Goal: Obtain resource: Obtain resource

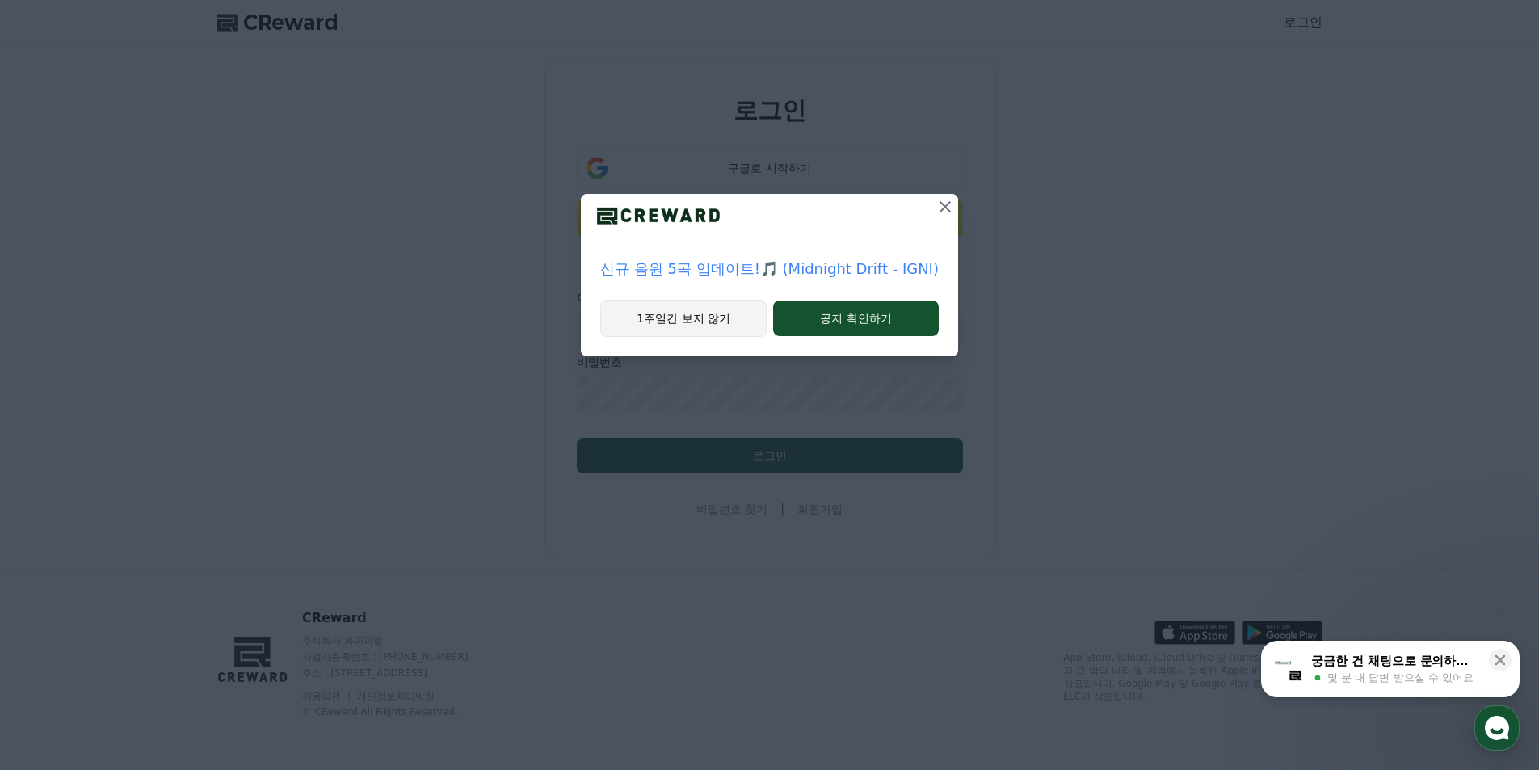
click at [674, 317] on button "1주일간 보지 않기" at bounding box center [683, 318] width 166 height 37
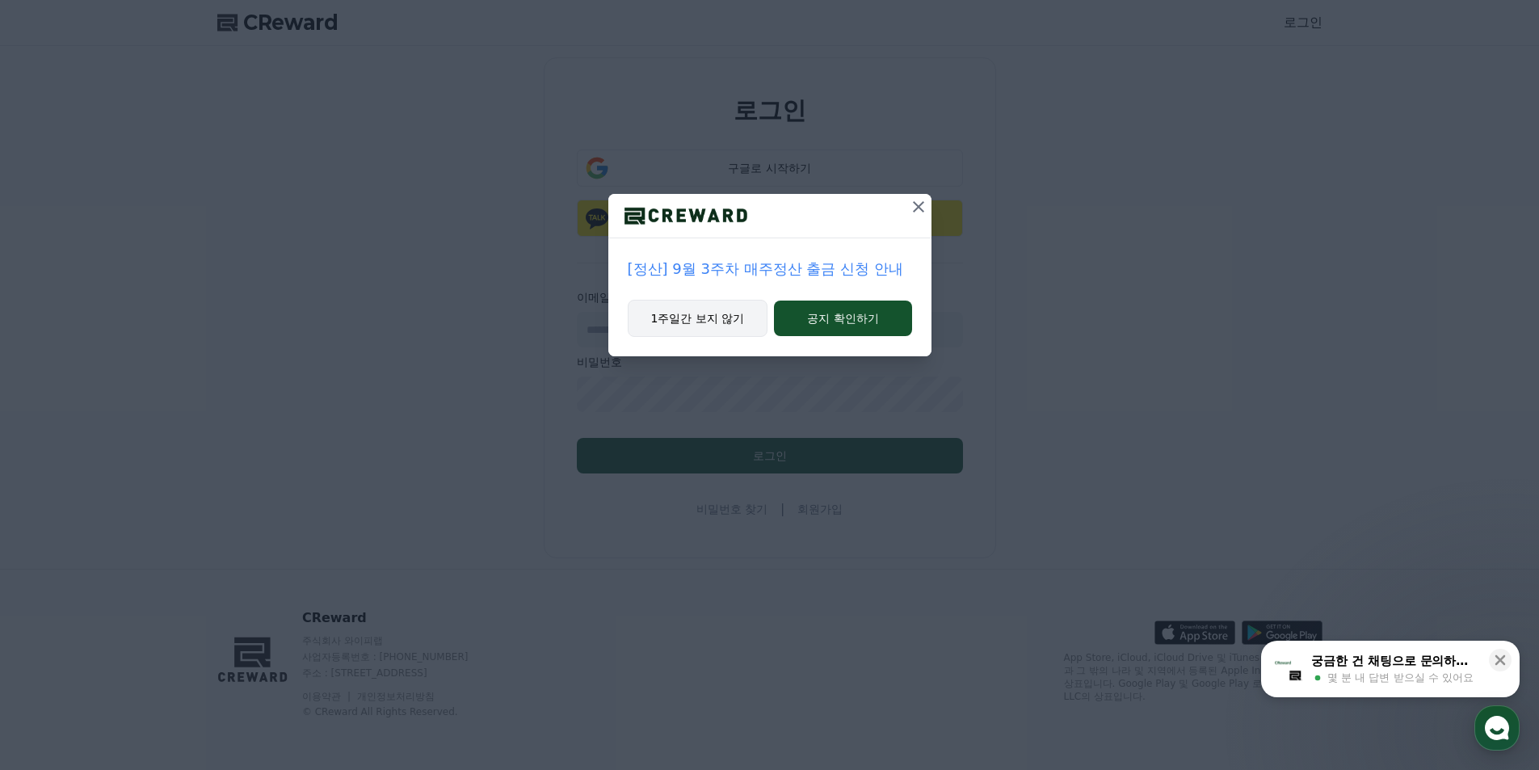
click at [712, 322] on button "1주일간 보지 않기" at bounding box center [698, 318] width 141 height 37
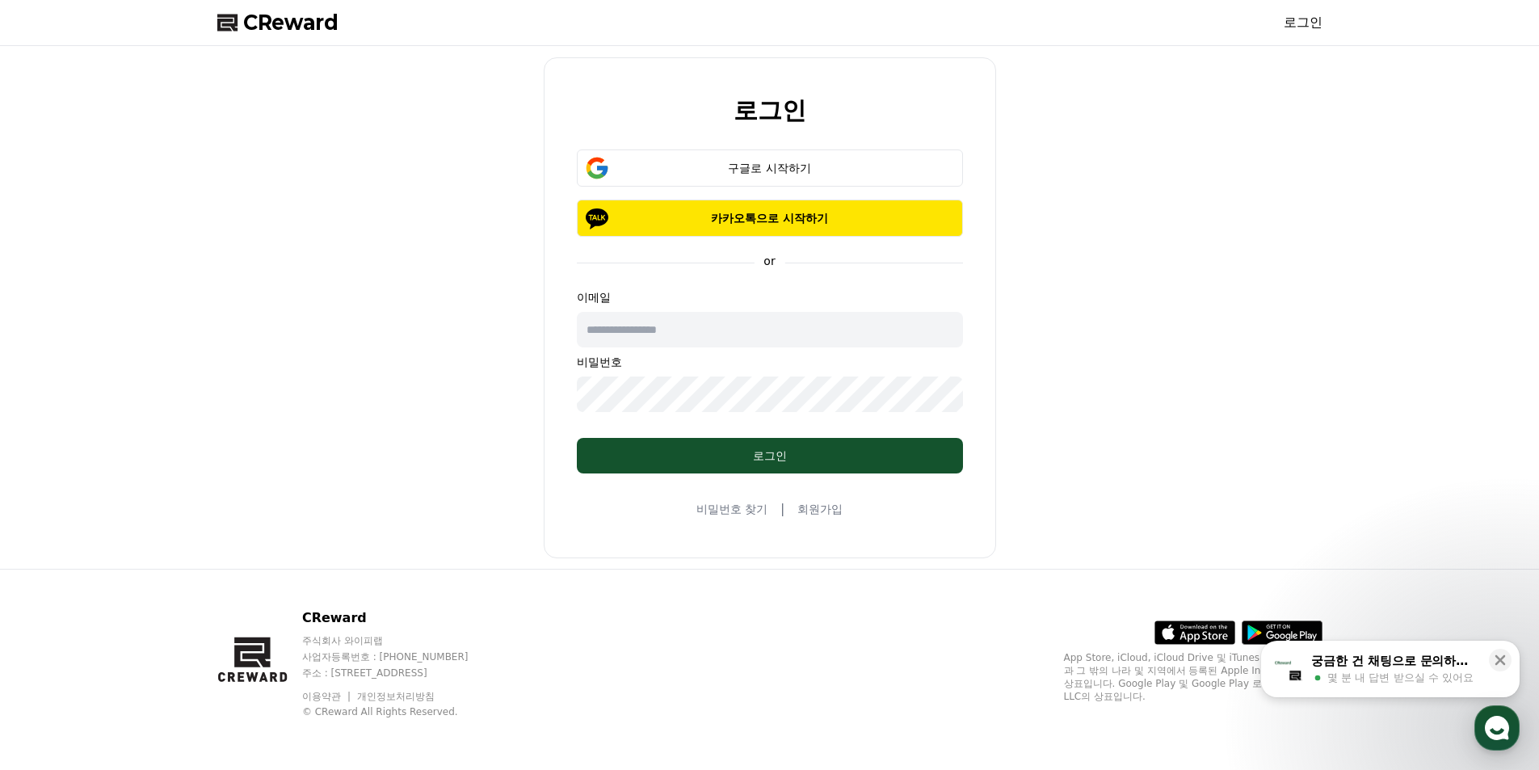
drag, startPoint x: 746, startPoint y: 215, endPoint x: 863, endPoint y: 144, distance: 137.0
click at [921, 78] on div "로그인 구글로 시작하기 카카오톡으로 시작하기 or 이메일 비밀번호 로그인 비밀번호 찾기 | 회원가입" at bounding box center [770, 307] width 452 height 501
click at [847, 166] on div "구글로 시작하기" at bounding box center [769, 168] width 339 height 16
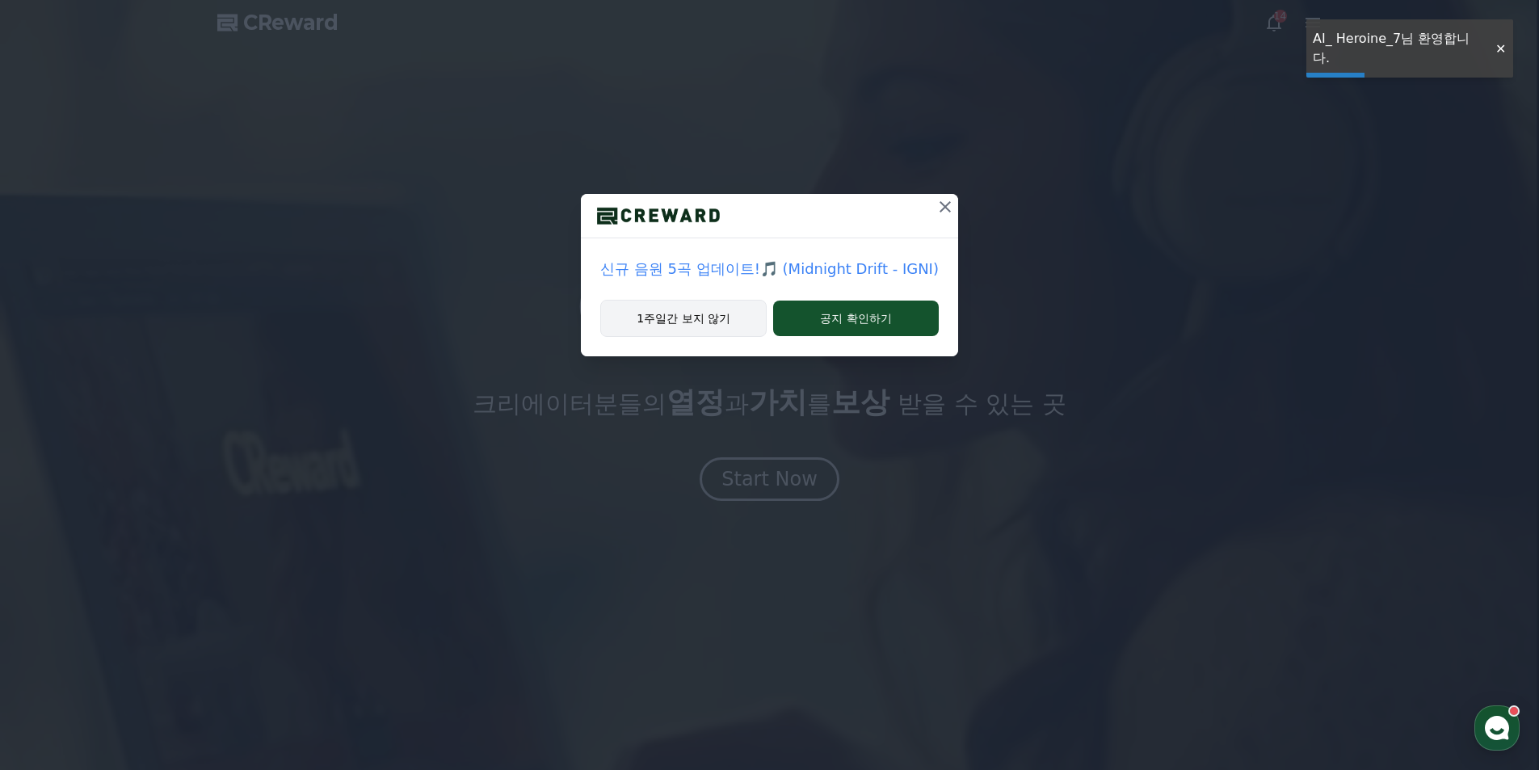
click at [658, 326] on button "1주일간 보지 않기" at bounding box center [683, 318] width 166 height 37
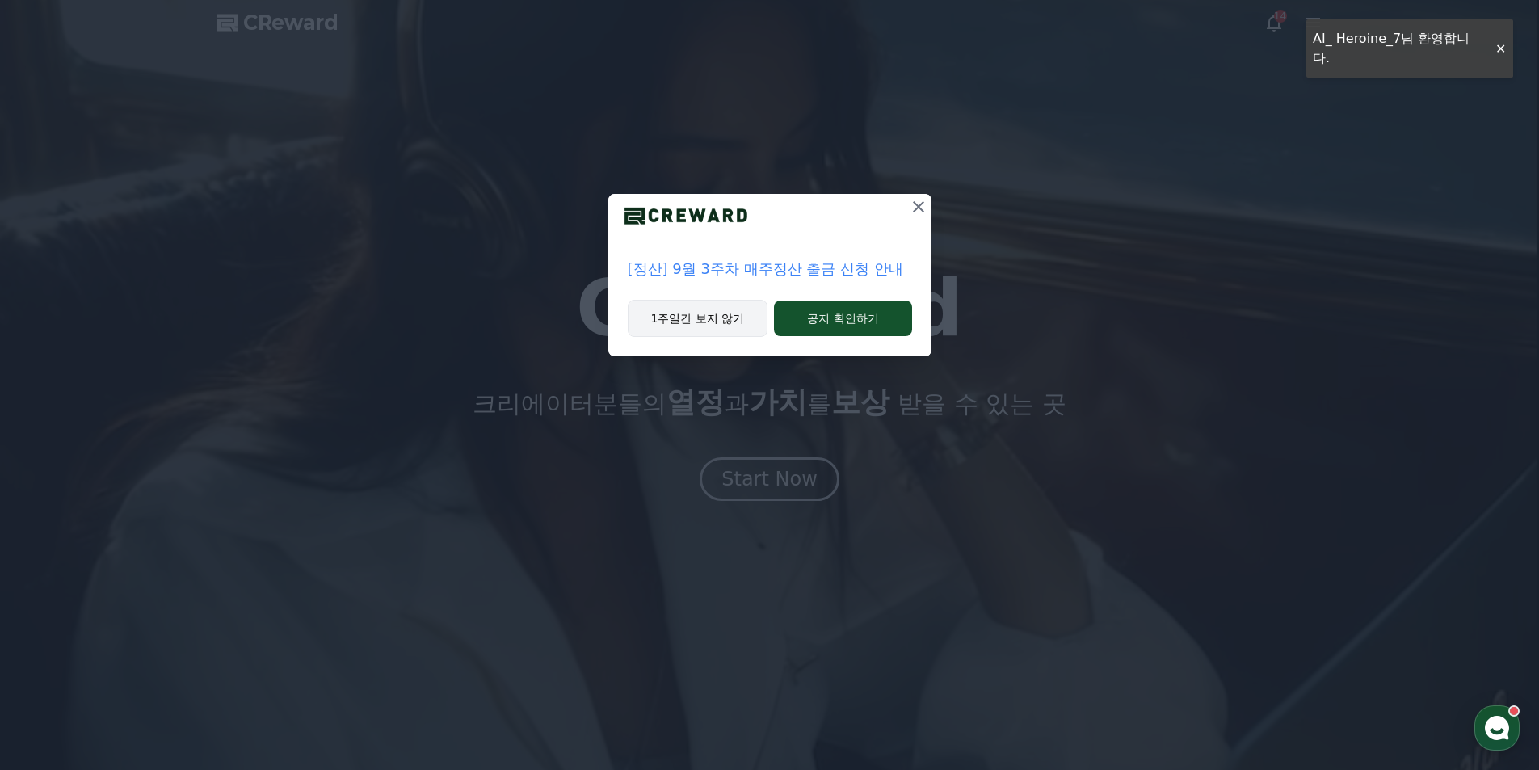
click at [696, 315] on button "1주일간 보지 않기" at bounding box center [698, 318] width 141 height 37
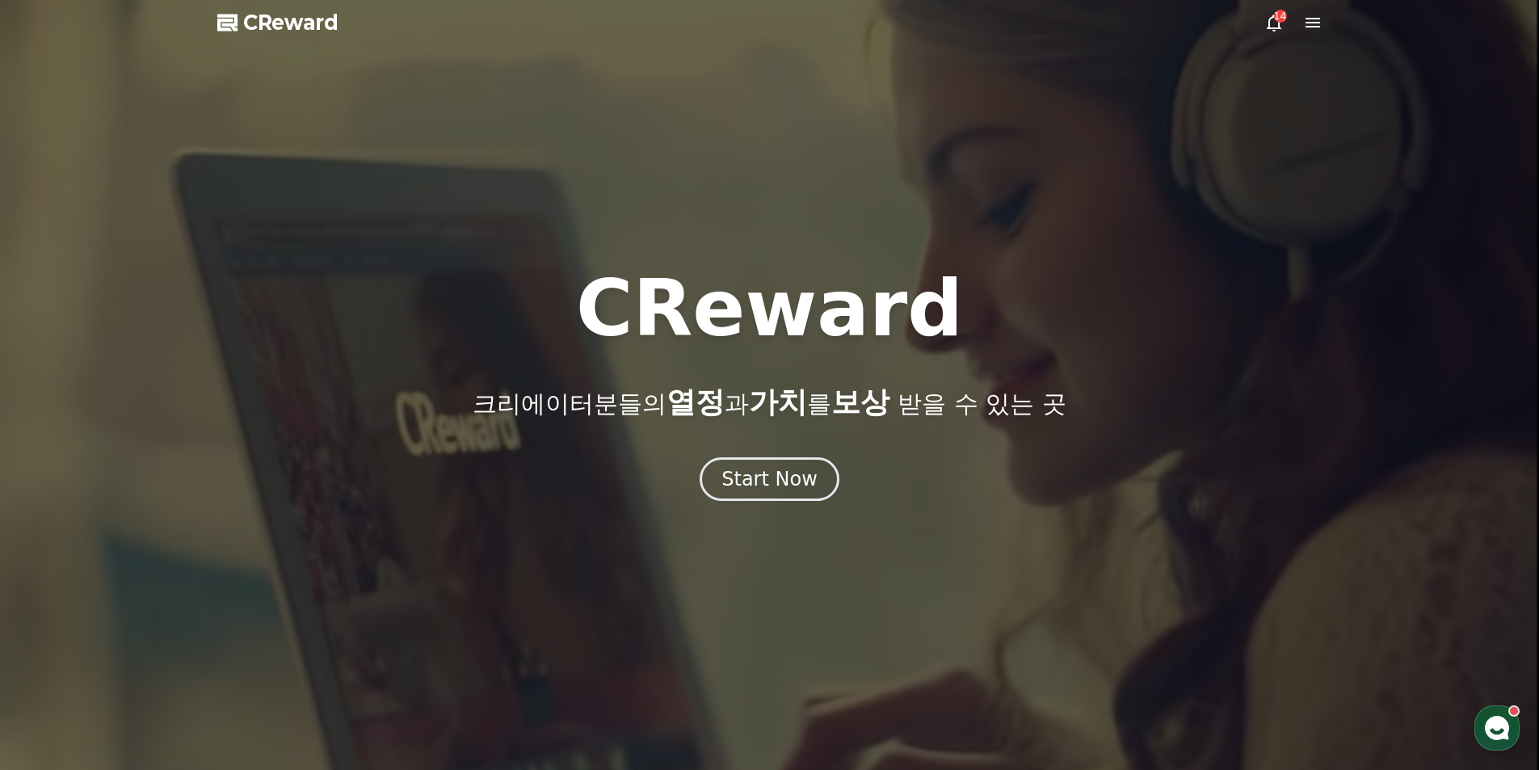
click at [1274, 19] on div "14" at bounding box center [1280, 16] width 13 height 13
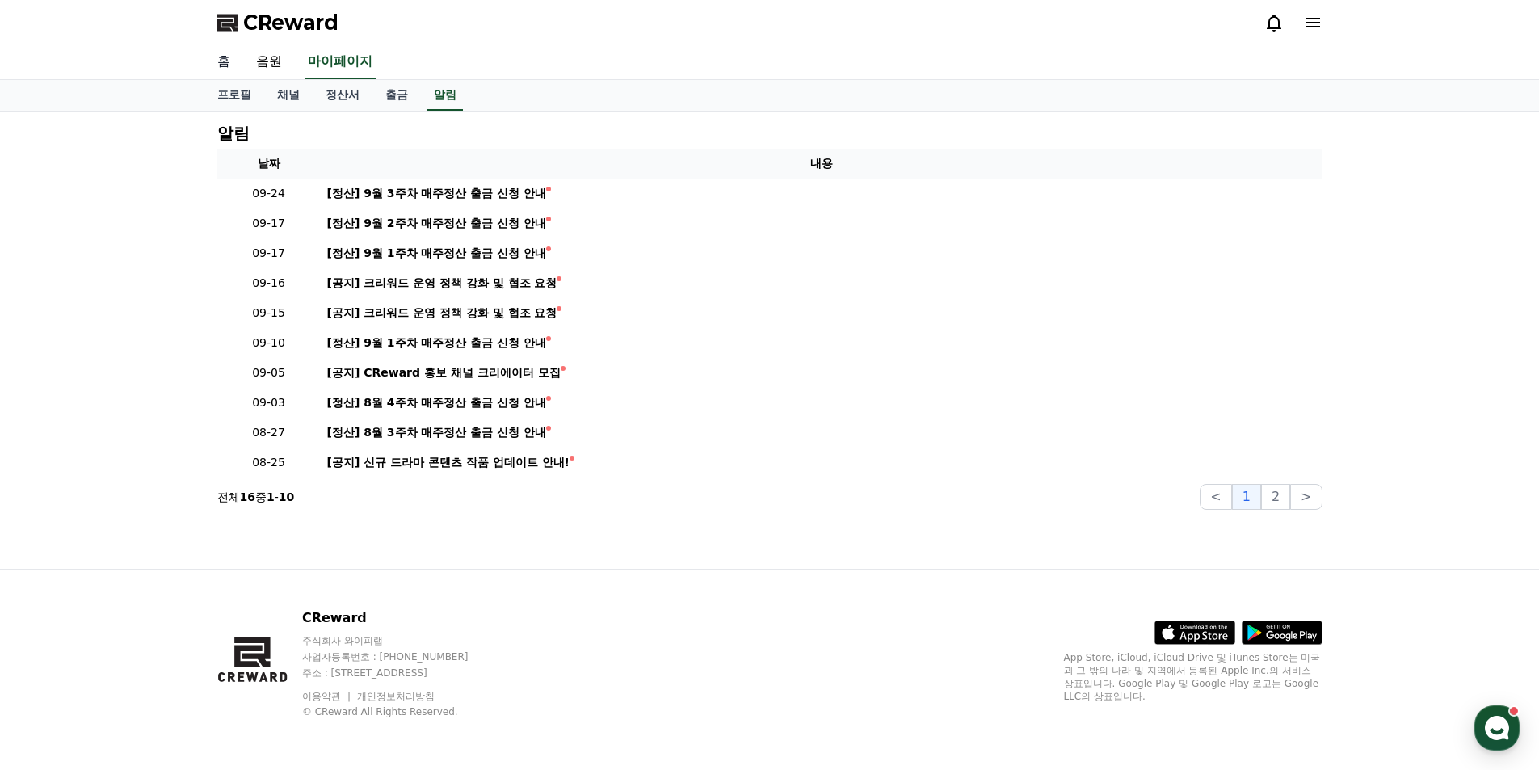
click at [221, 64] on link "홈" at bounding box center [223, 62] width 39 height 34
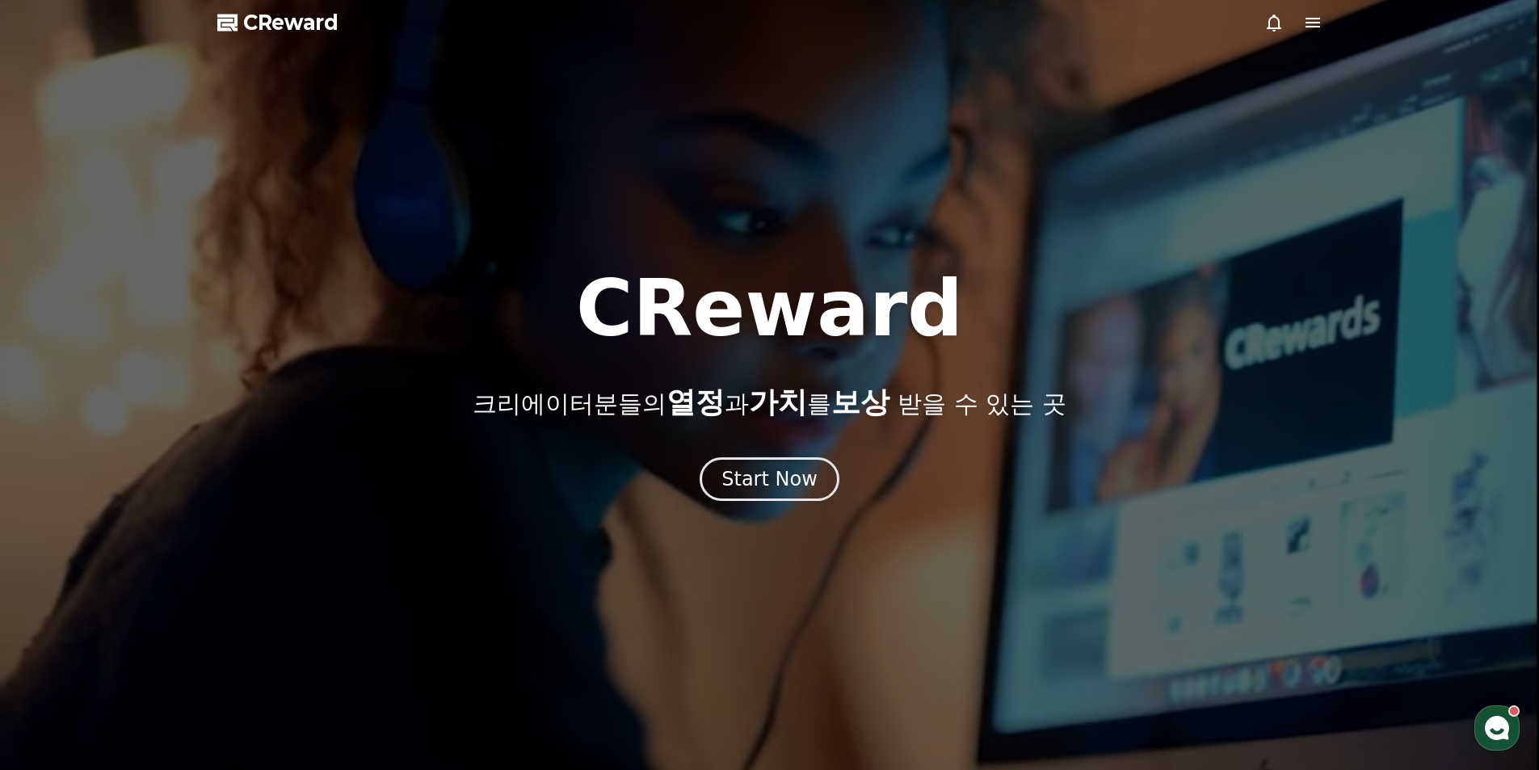
click at [1315, 28] on icon at bounding box center [1312, 22] width 19 height 19
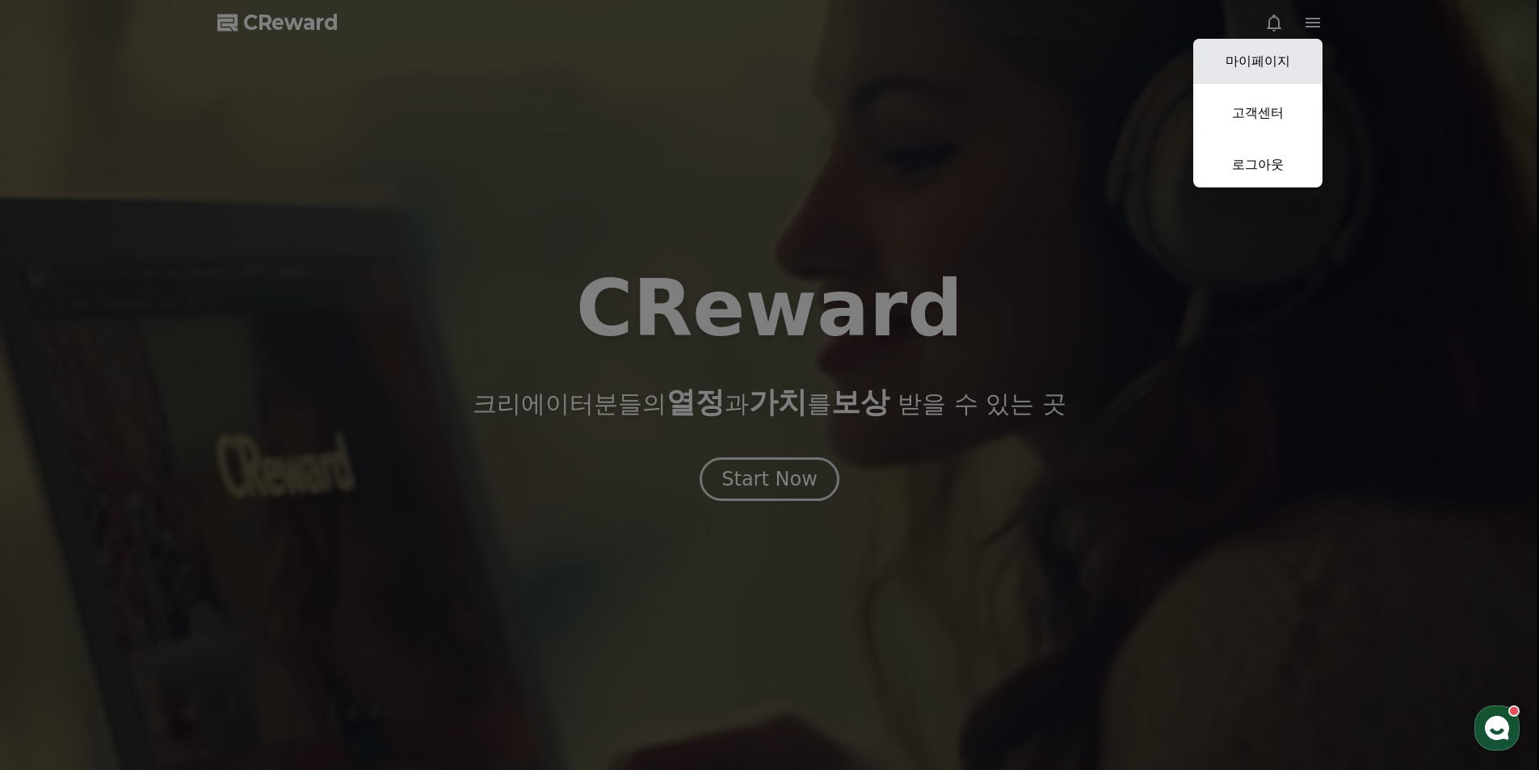
click at [1283, 63] on link "마이페이지" at bounding box center [1257, 61] width 129 height 45
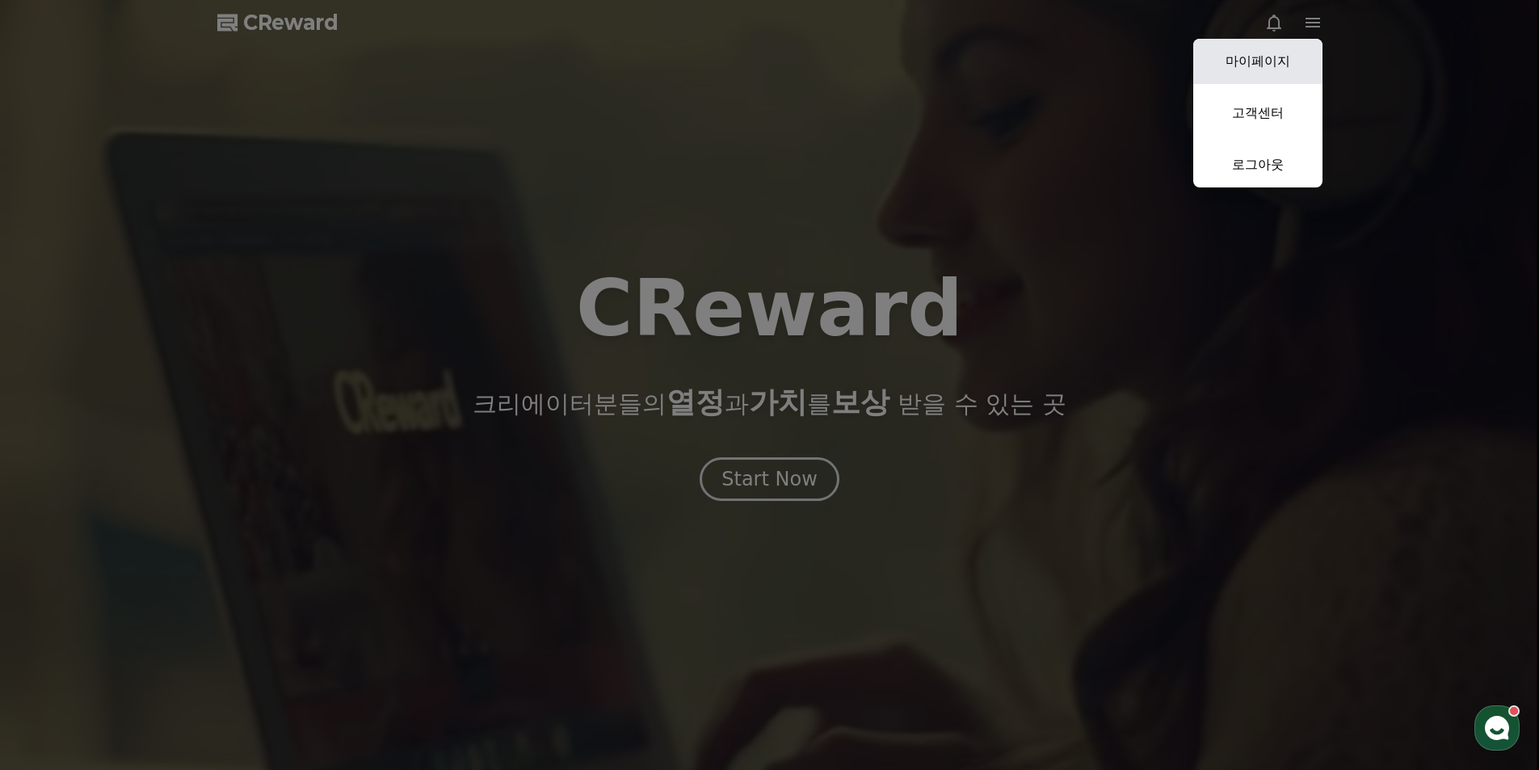
select select "**********"
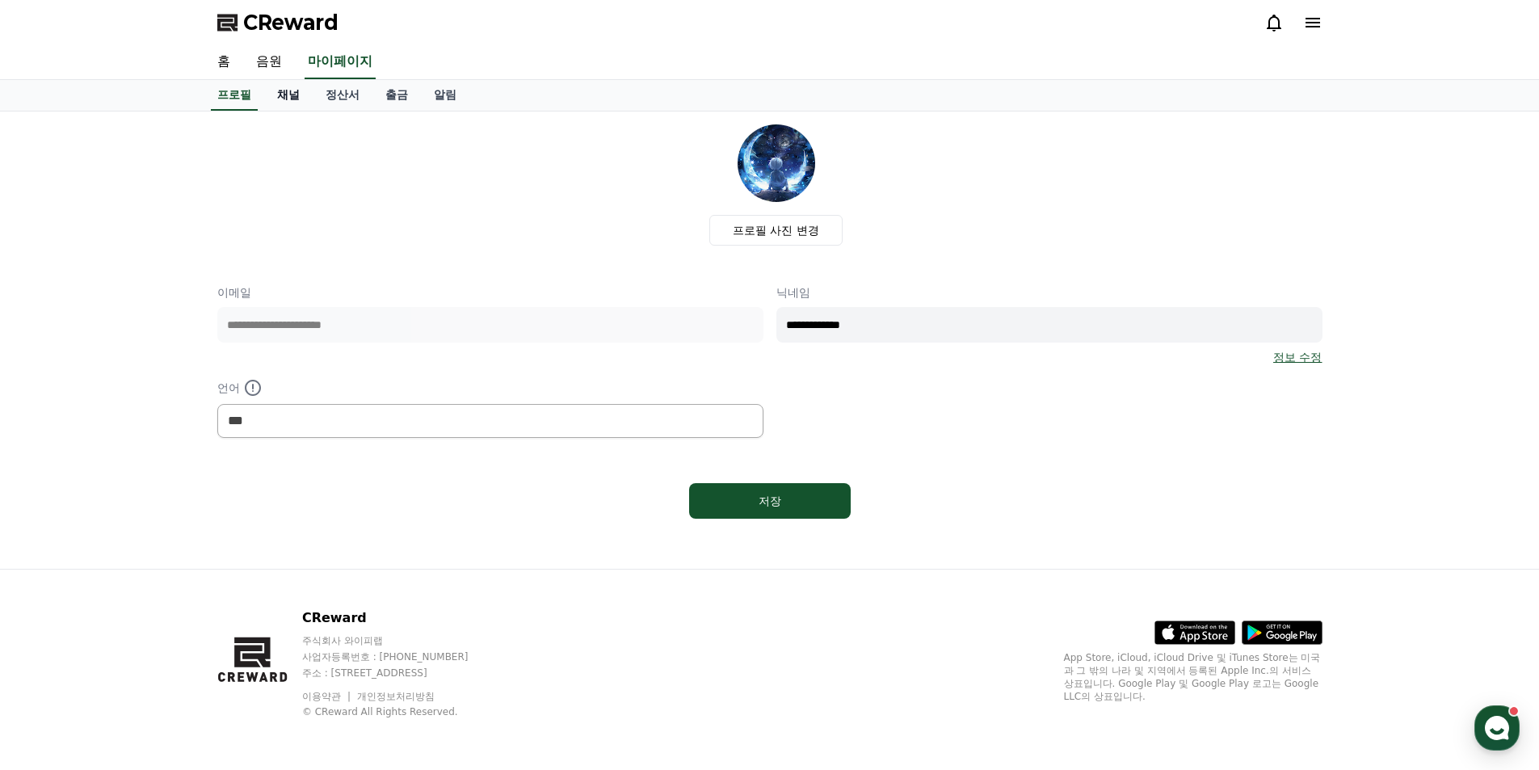
click at [295, 93] on link "채널" at bounding box center [288, 95] width 48 height 31
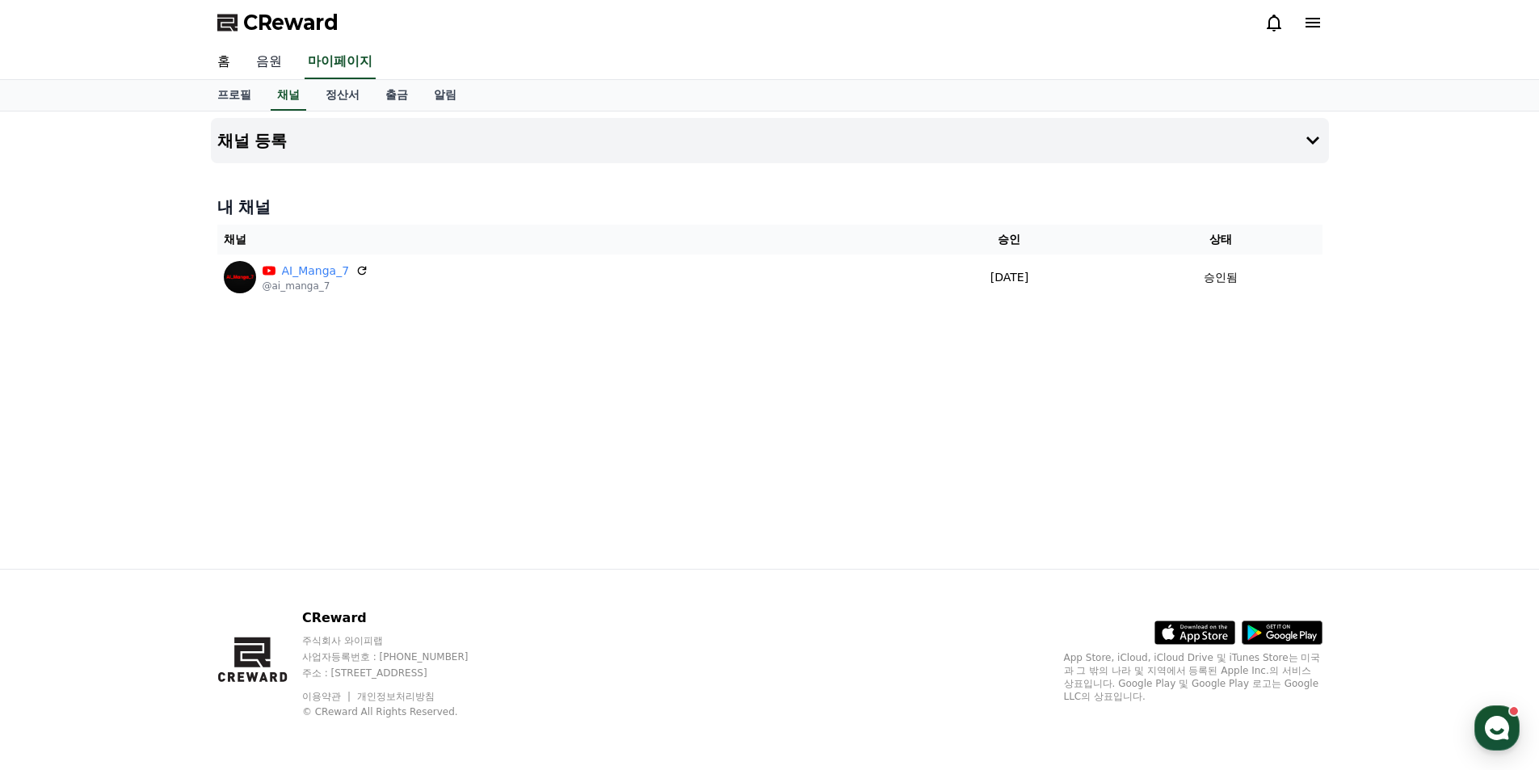
click at [265, 60] on link "음원" at bounding box center [269, 62] width 52 height 34
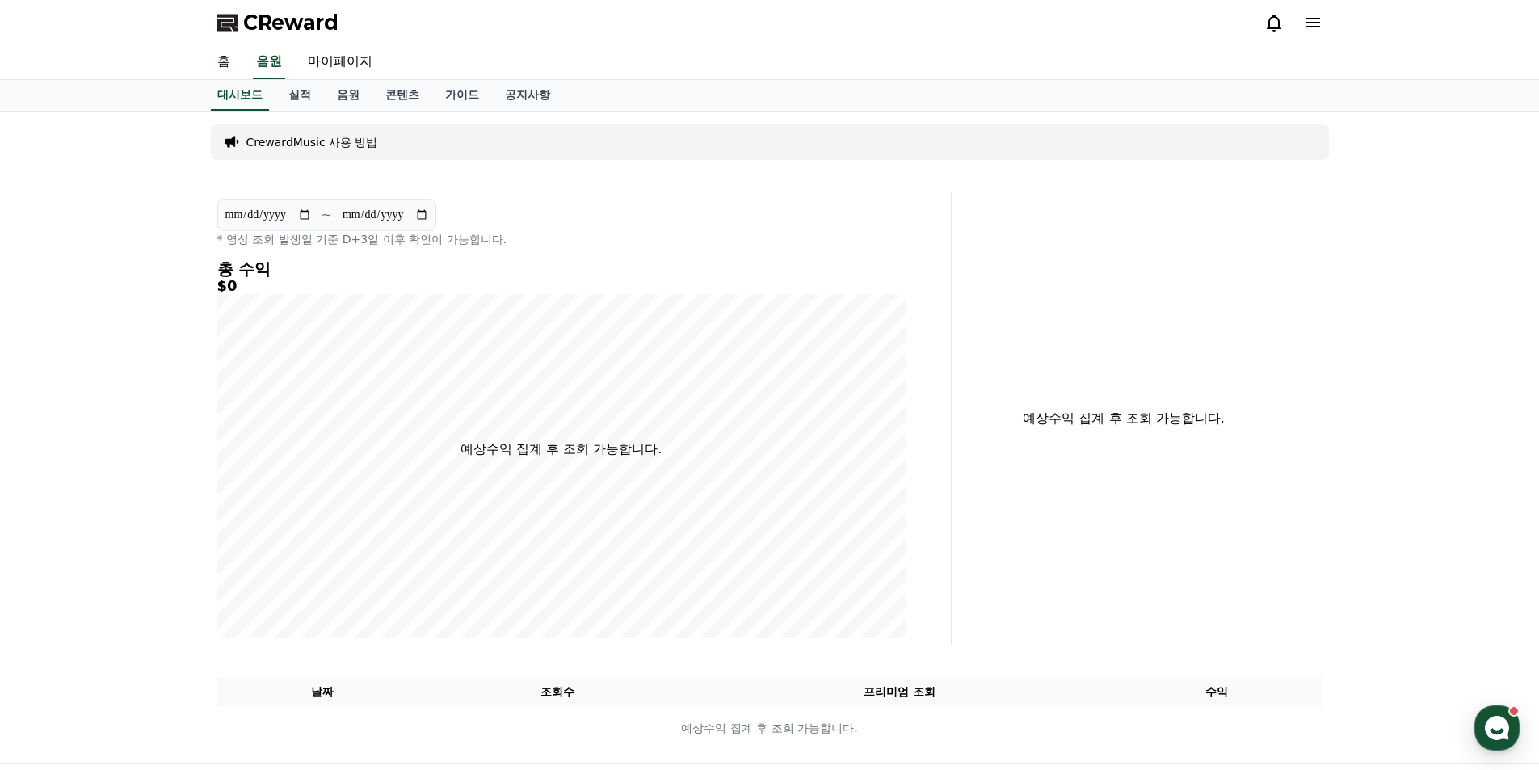
click at [233, 70] on link "홈" at bounding box center [223, 62] width 39 height 34
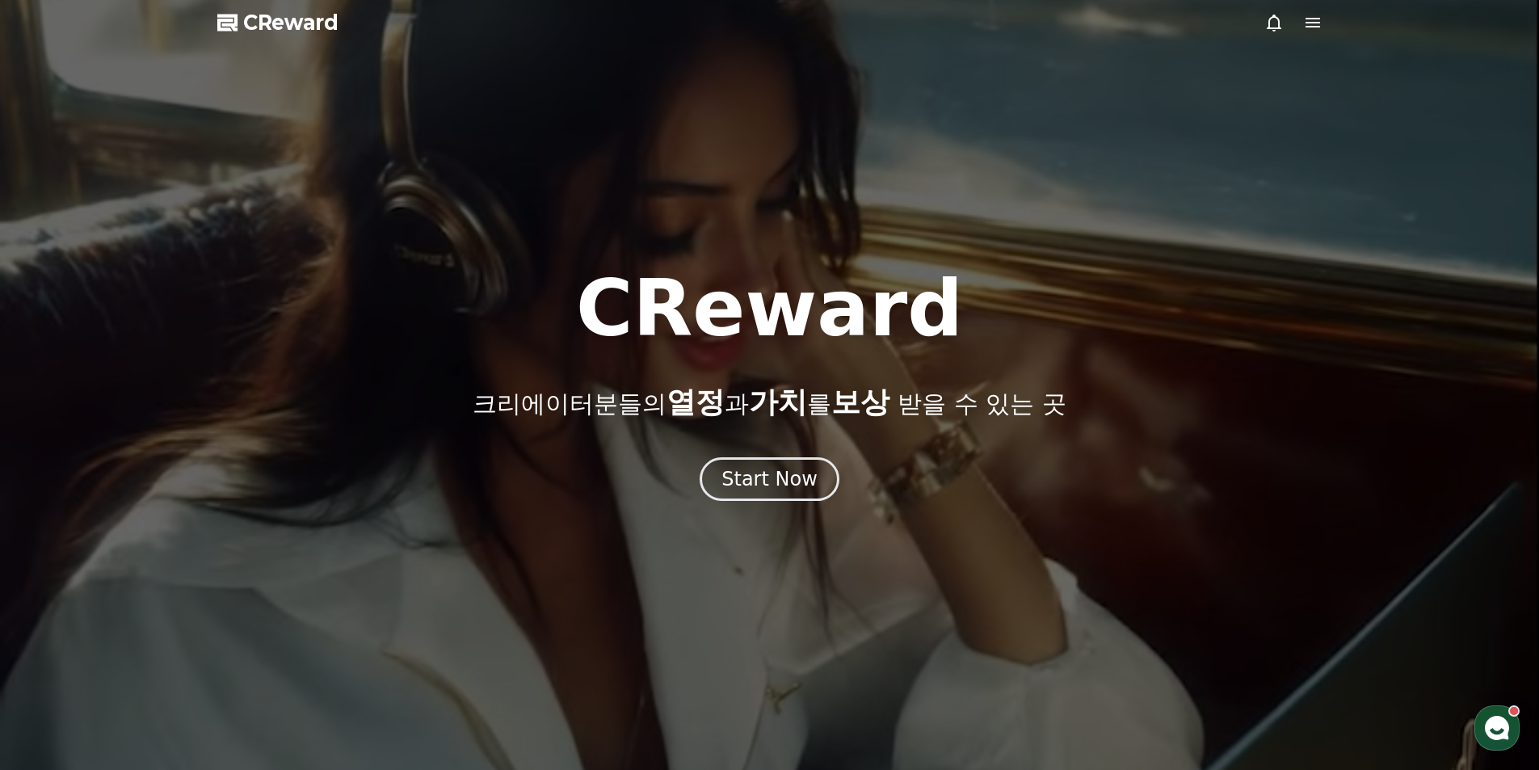
click at [1313, 27] on icon at bounding box center [1312, 23] width 15 height 10
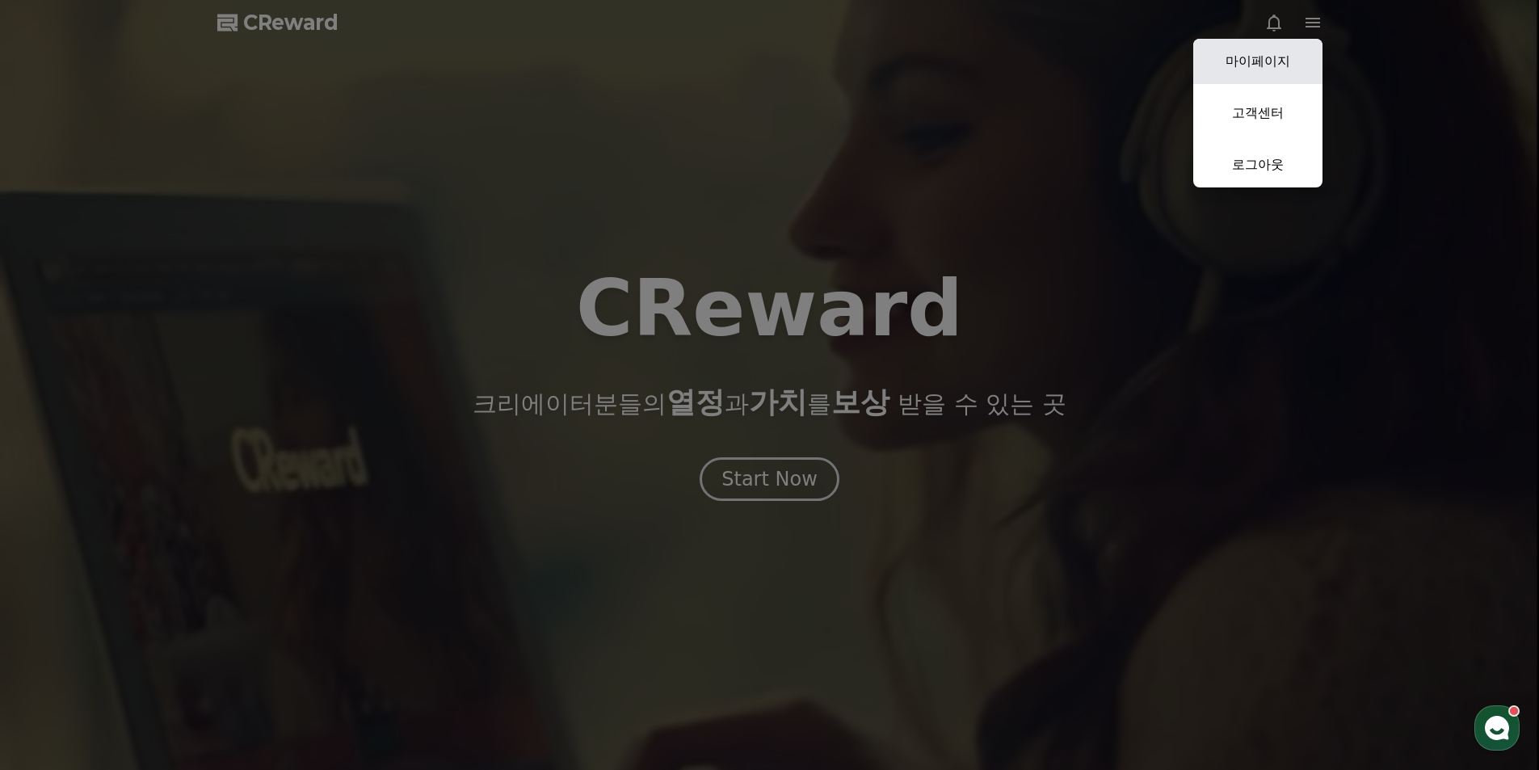
click at [1276, 54] on link "마이페이지" at bounding box center [1257, 61] width 129 height 45
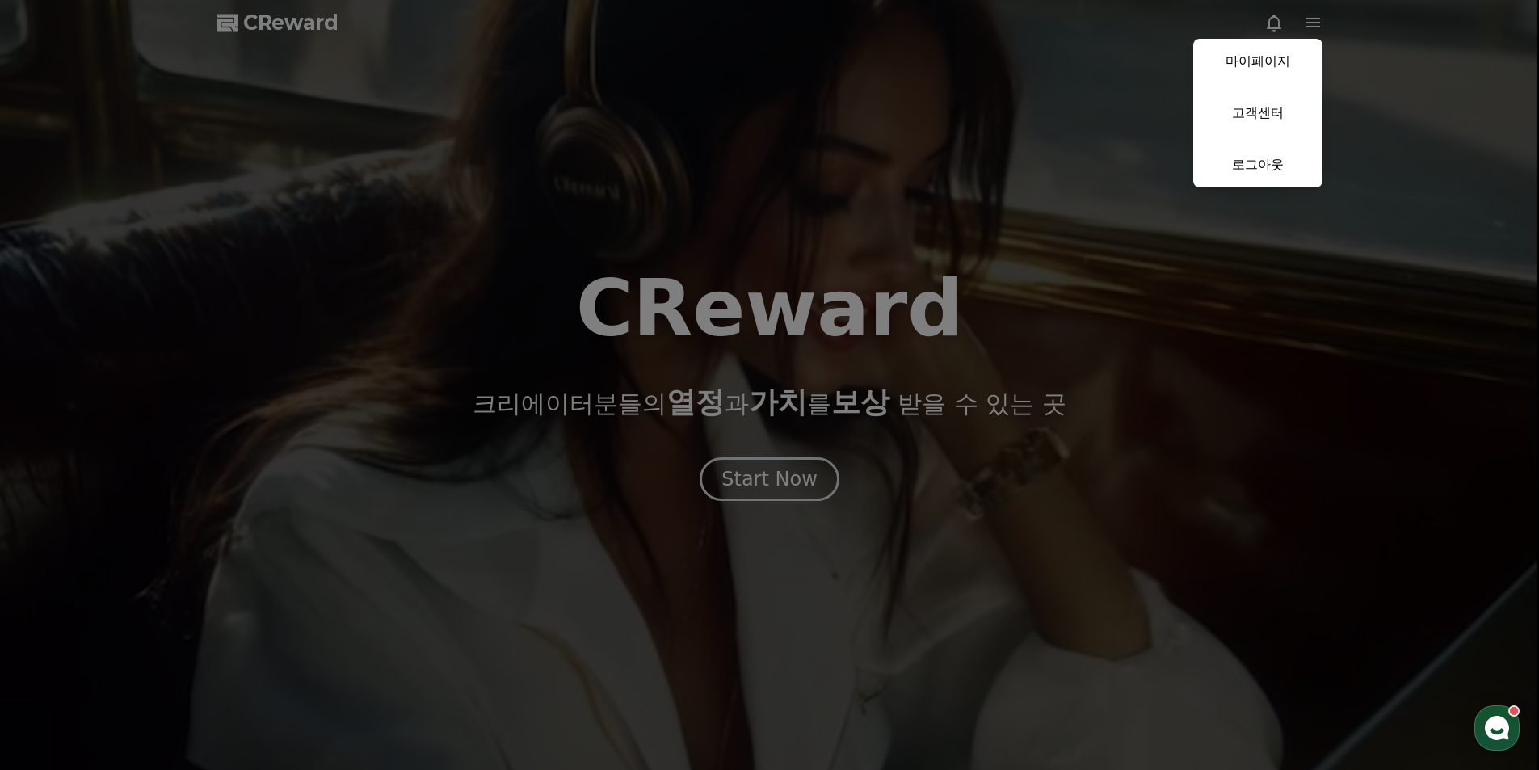
select select "**********"
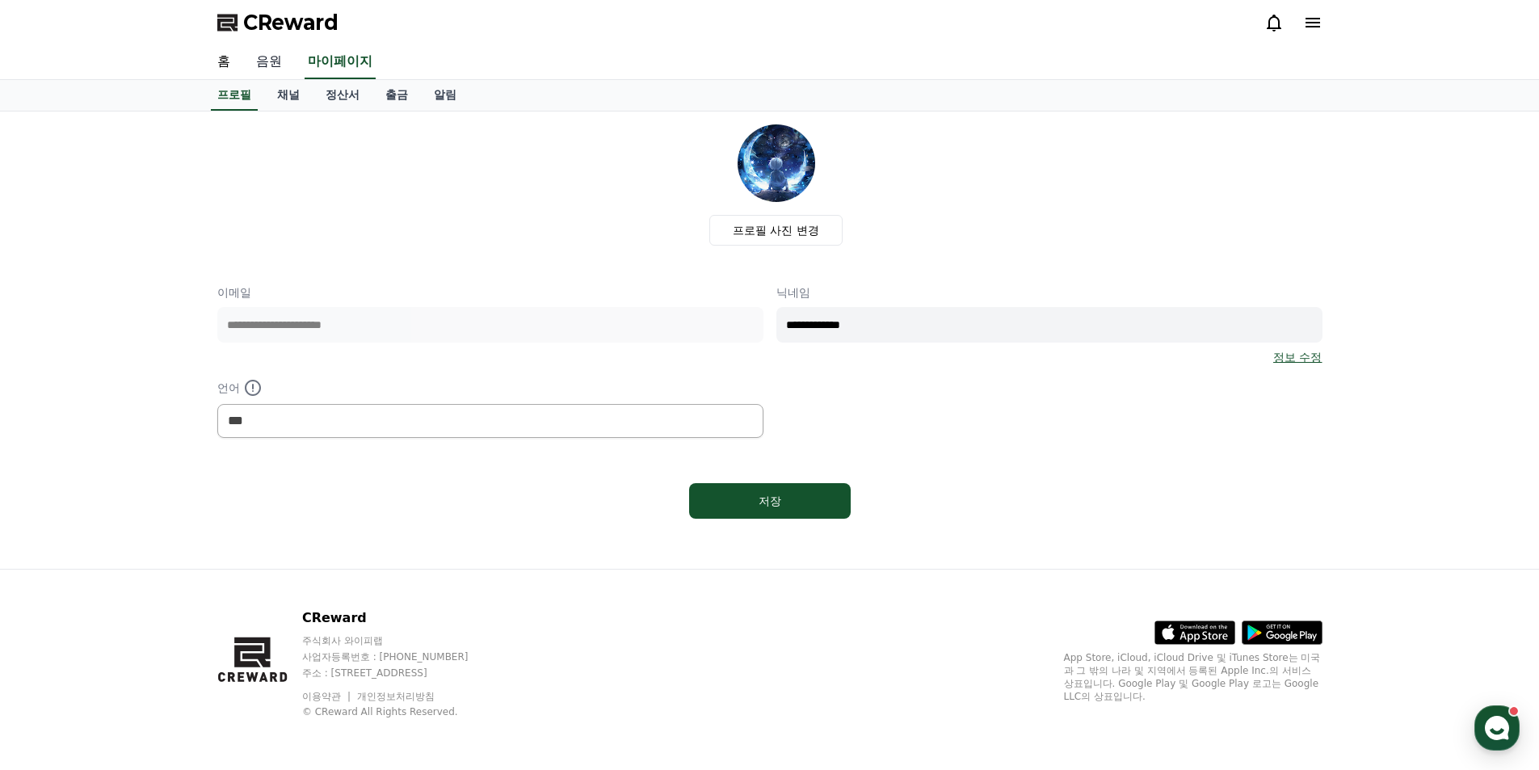
click at [282, 61] on link "음원" at bounding box center [269, 62] width 52 height 34
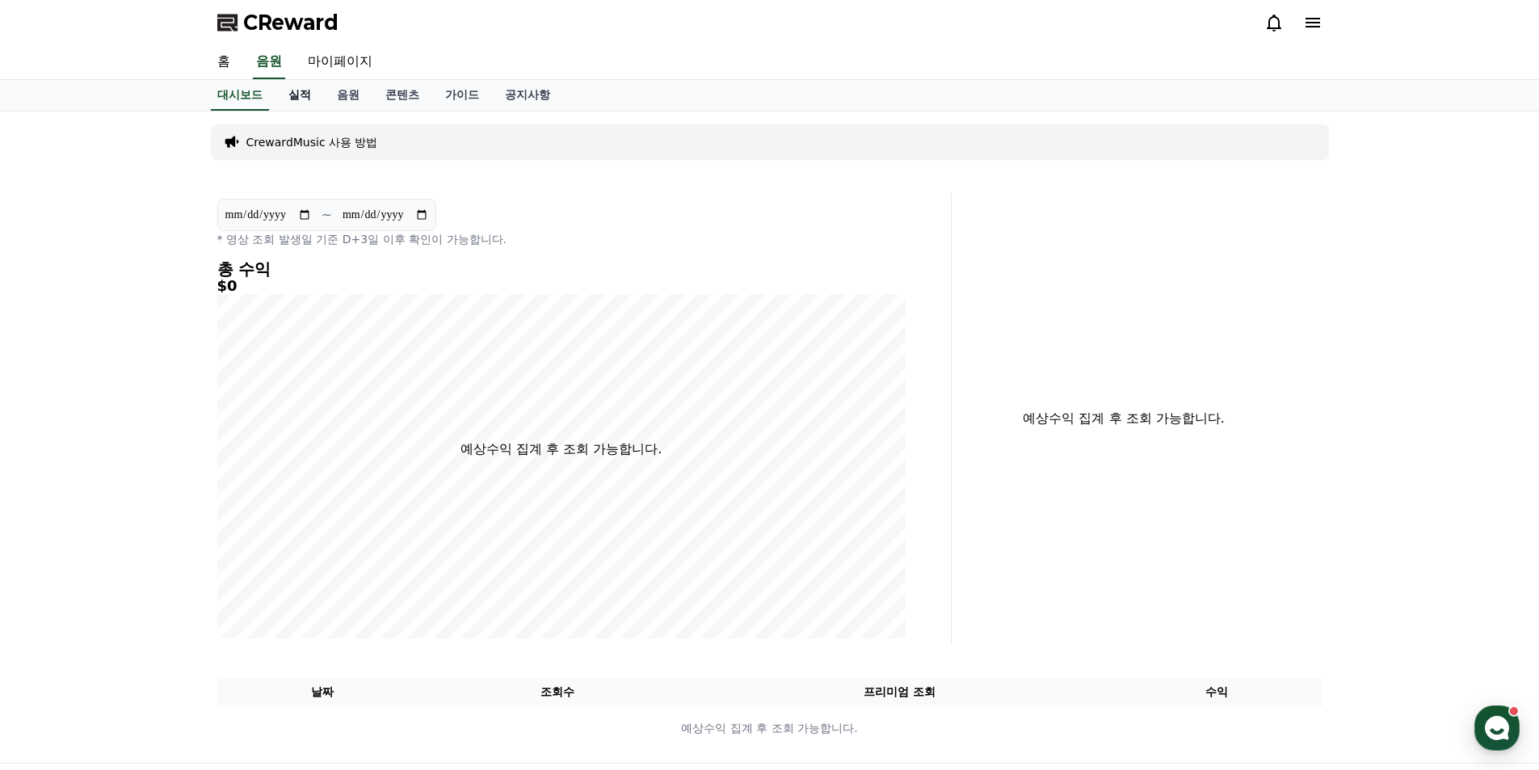
click at [292, 99] on link "실적" at bounding box center [299, 95] width 48 height 31
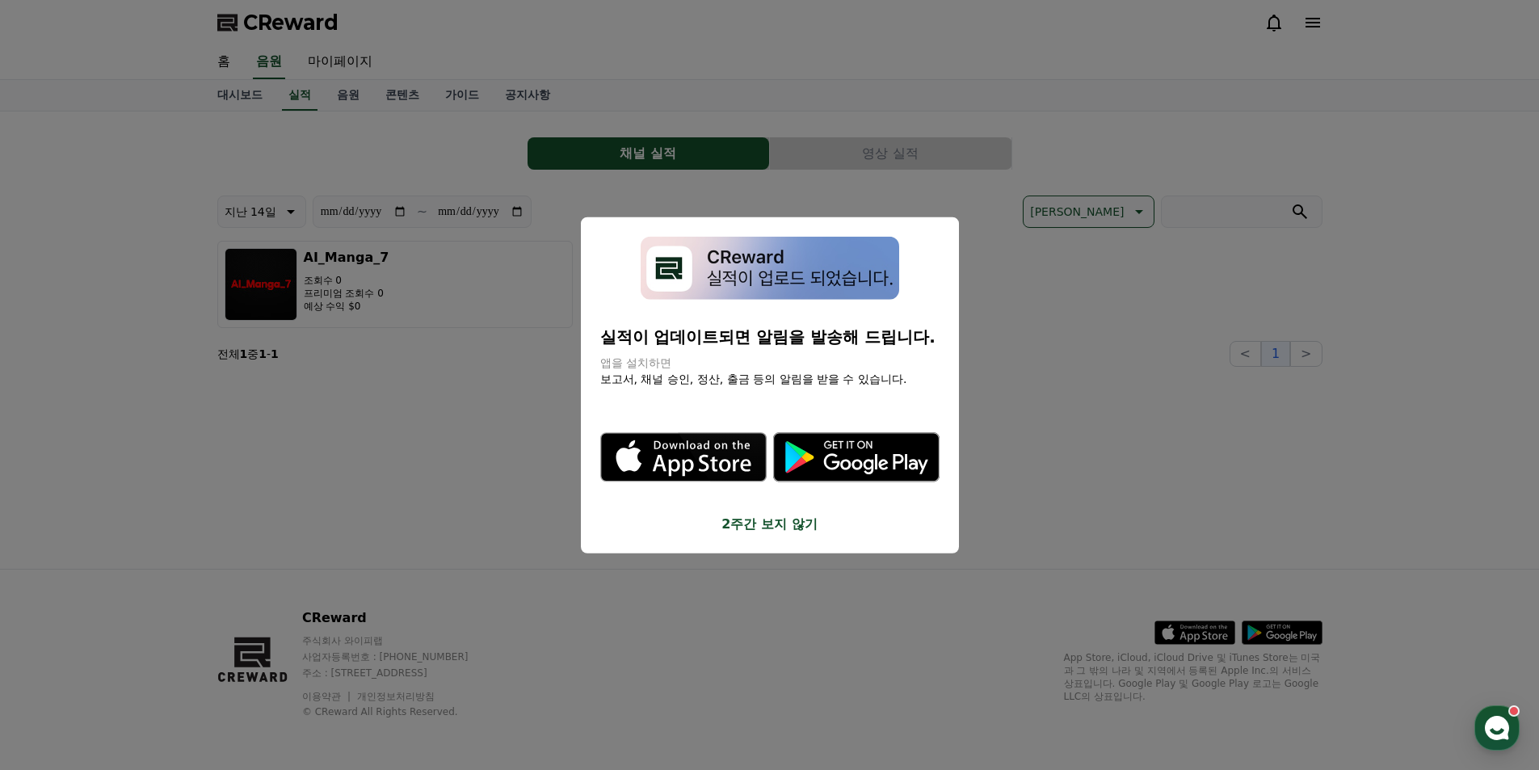
click at [540, 124] on button "close modal" at bounding box center [769, 385] width 1539 height 770
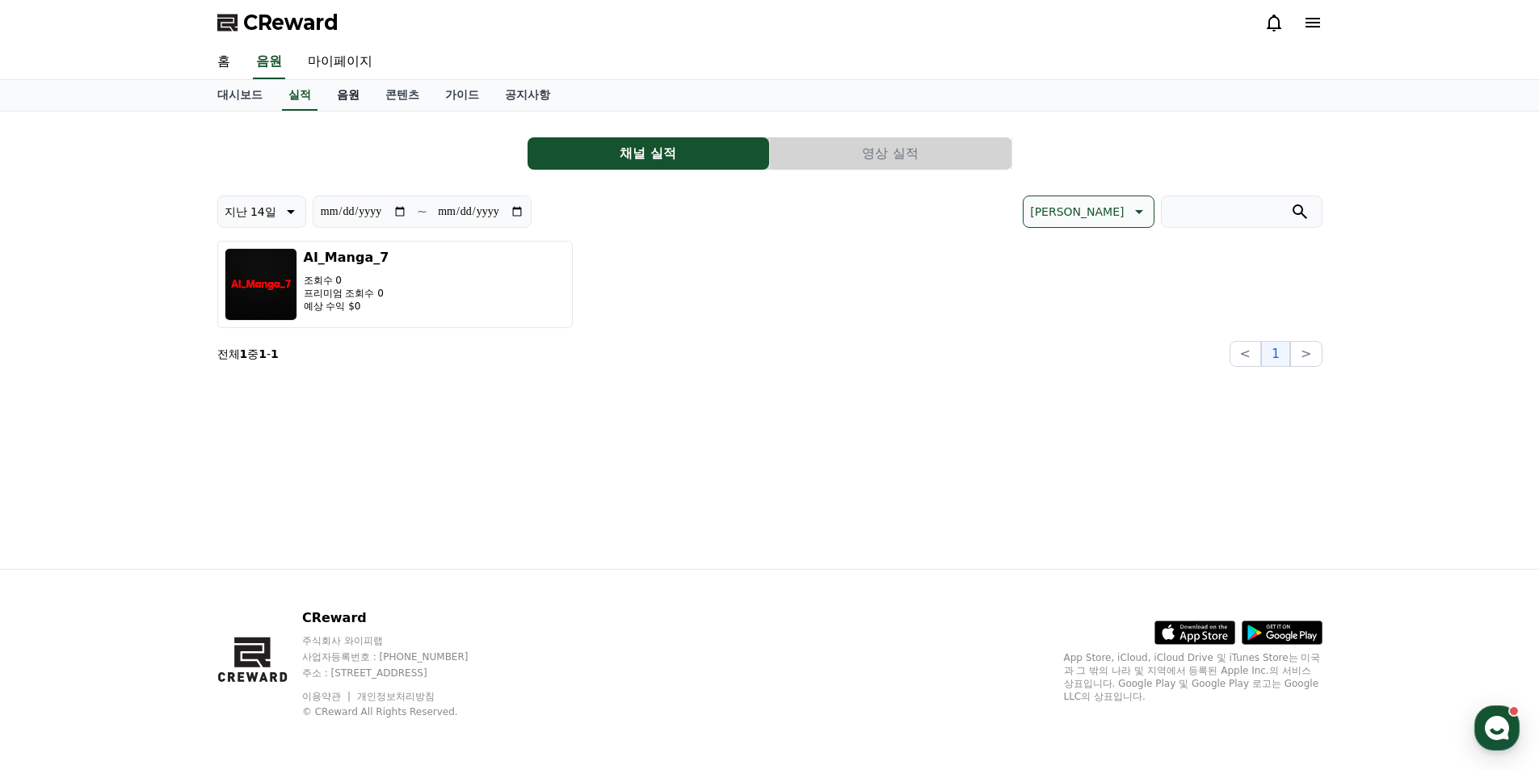
click at [353, 99] on link "음원" at bounding box center [348, 95] width 48 height 31
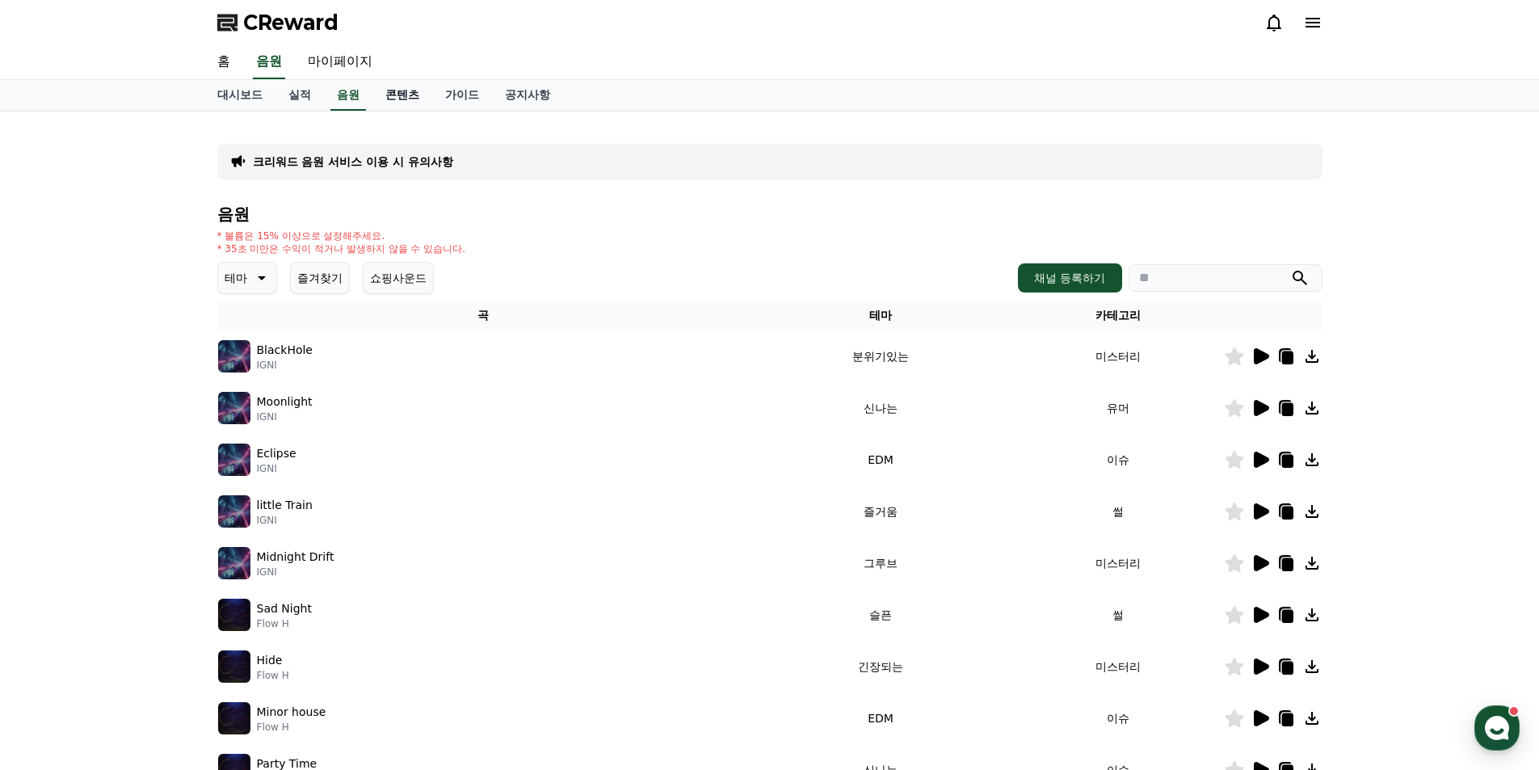
click at [397, 96] on link "콘텐츠" at bounding box center [402, 95] width 60 height 31
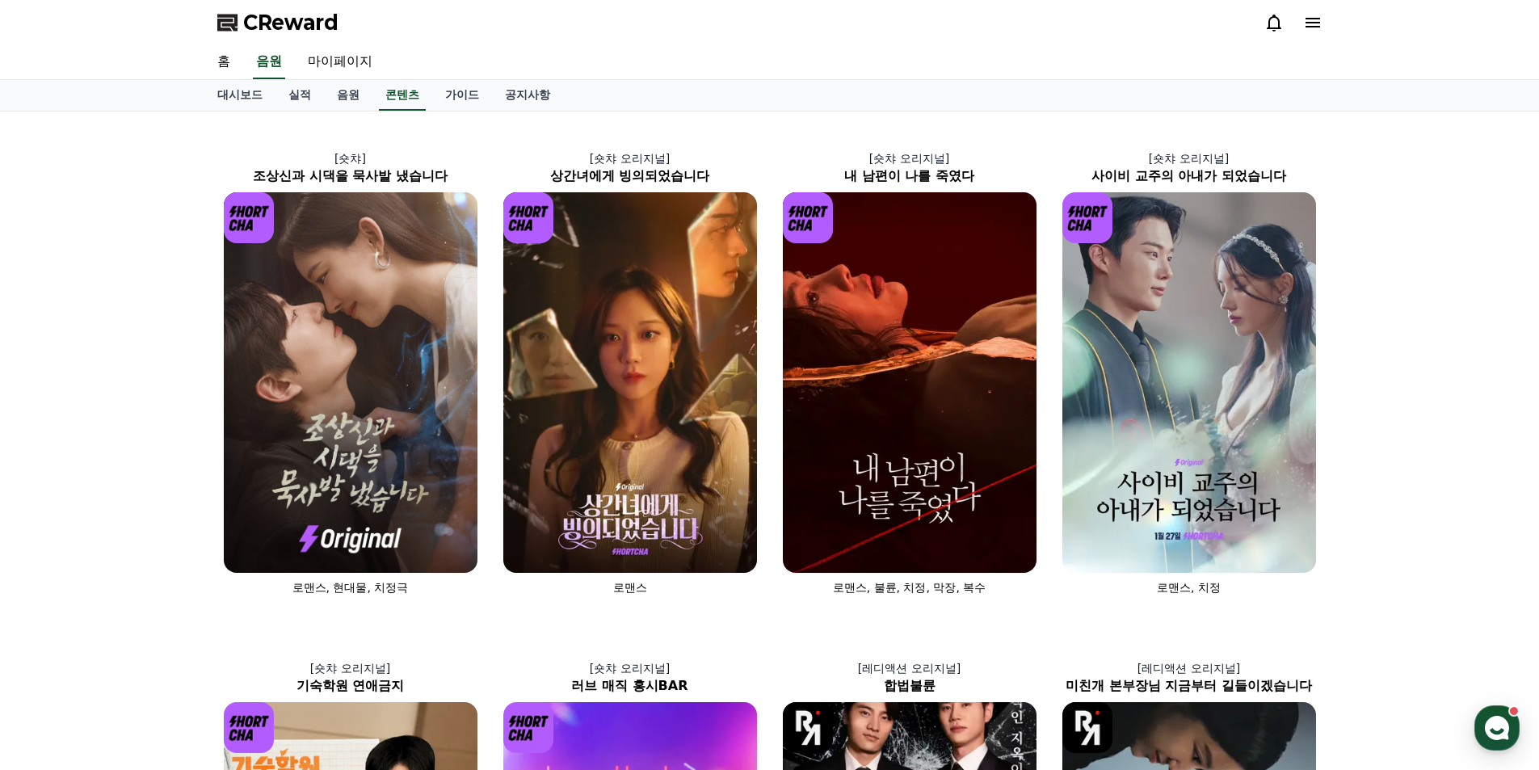
scroll to position [404, 0]
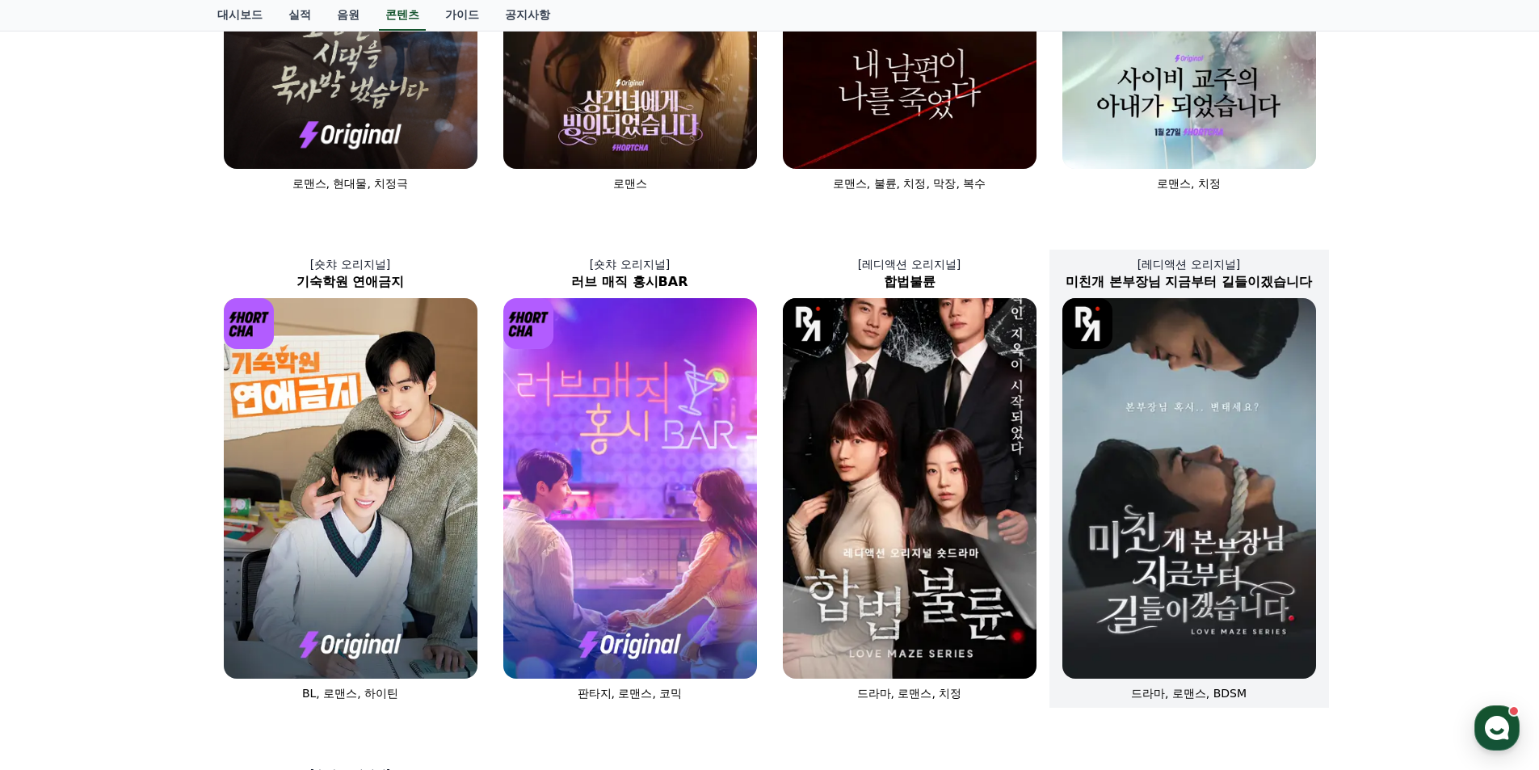
click at [1144, 408] on img at bounding box center [1189, 488] width 254 height 380
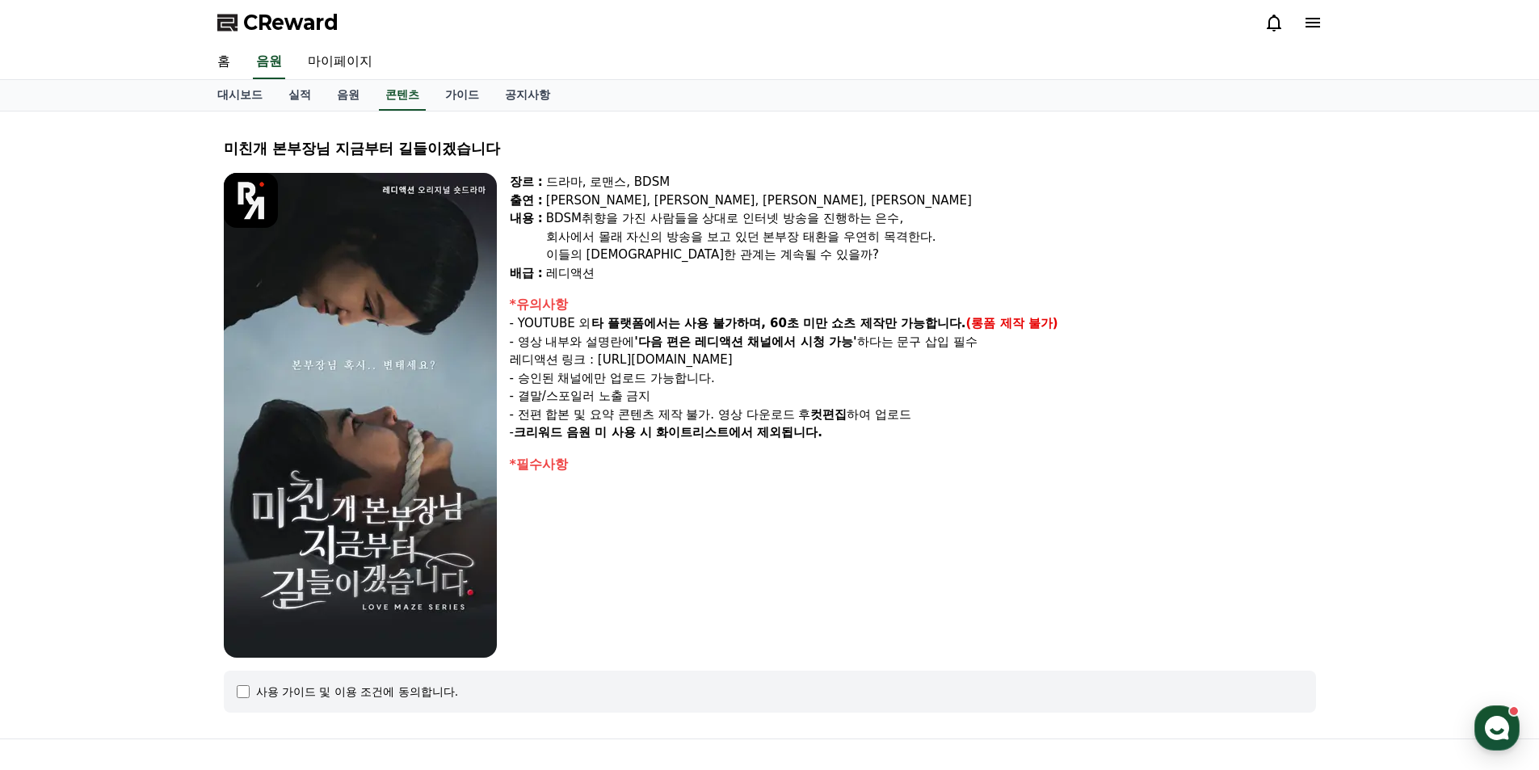
drag, startPoint x: 579, startPoint y: 322, endPoint x: 875, endPoint y: 339, distance: 296.1
click at [836, 345] on div "*유의사항 - YOUTUBE 외 타 플랫폼에서는 사용 불가하며, 60초 미만 쇼츠 제작만 가능합니다. (롱폼 제작 불가) - 영상 내부와 설명…" at bounding box center [913, 368] width 806 height 147
click at [875, 339] on p "- 영상 내부와 설명란에 '다음 편은 레디액션 채널에서 시청 가능' 하다는 문구 삽입 필수" at bounding box center [913, 342] width 806 height 19
drag, startPoint x: 645, startPoint y: 340, endPoint x: 856, endPoint y: 339, distance: 210.8
click at [856, 339] on strong "'다음 편은 레디액션 채널에서 시청 가능'" at bounding box center [745, 341] width 222 height 15
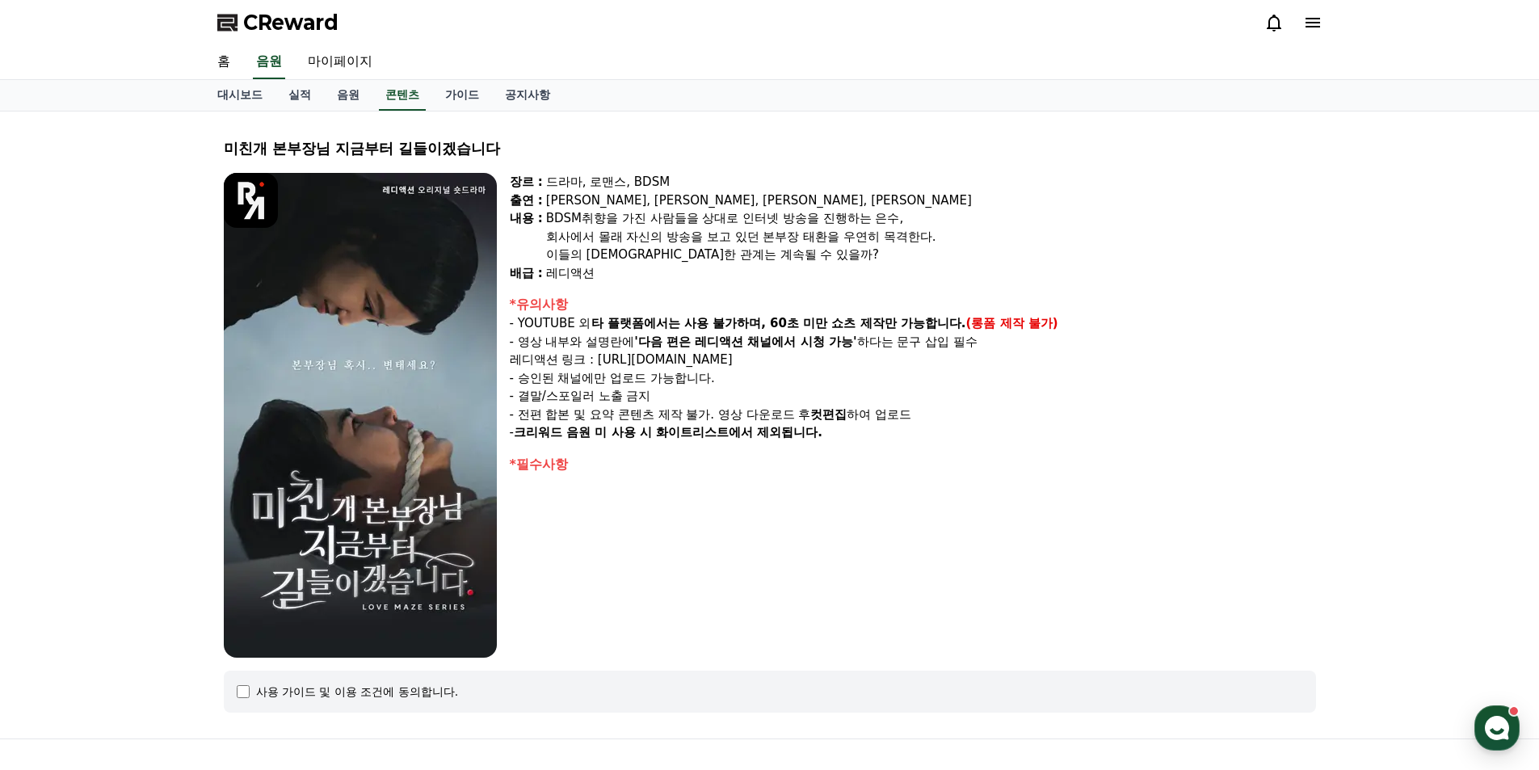
click at [931, 340] on p "- 영상 내부와 설명란에 '다음 편은 레디액션 채널에서 시청 가능' 하다는 문구 삽입 필수" at bounding box center [913, 342] width 806 height 19
drag, startPoint x: 605, startPoint y: 357, endPoint x: 864, endPoint y: 357, distance: 259.3
click at [849, 357] on p "레디액션 링크 : [URL][DOMAIN_NAME]" at bounding box center [913, 360] width 806 height 19
drag, startPoint x: 864, startPoint y: 357, endPoint x: 844, endPoint y: 357, distance: 20.2
click at [863, 357] on p "레디액션 링크 : [URL][DOMAIN_NAME]" at bounding box center [913, 360] width 806 height 19
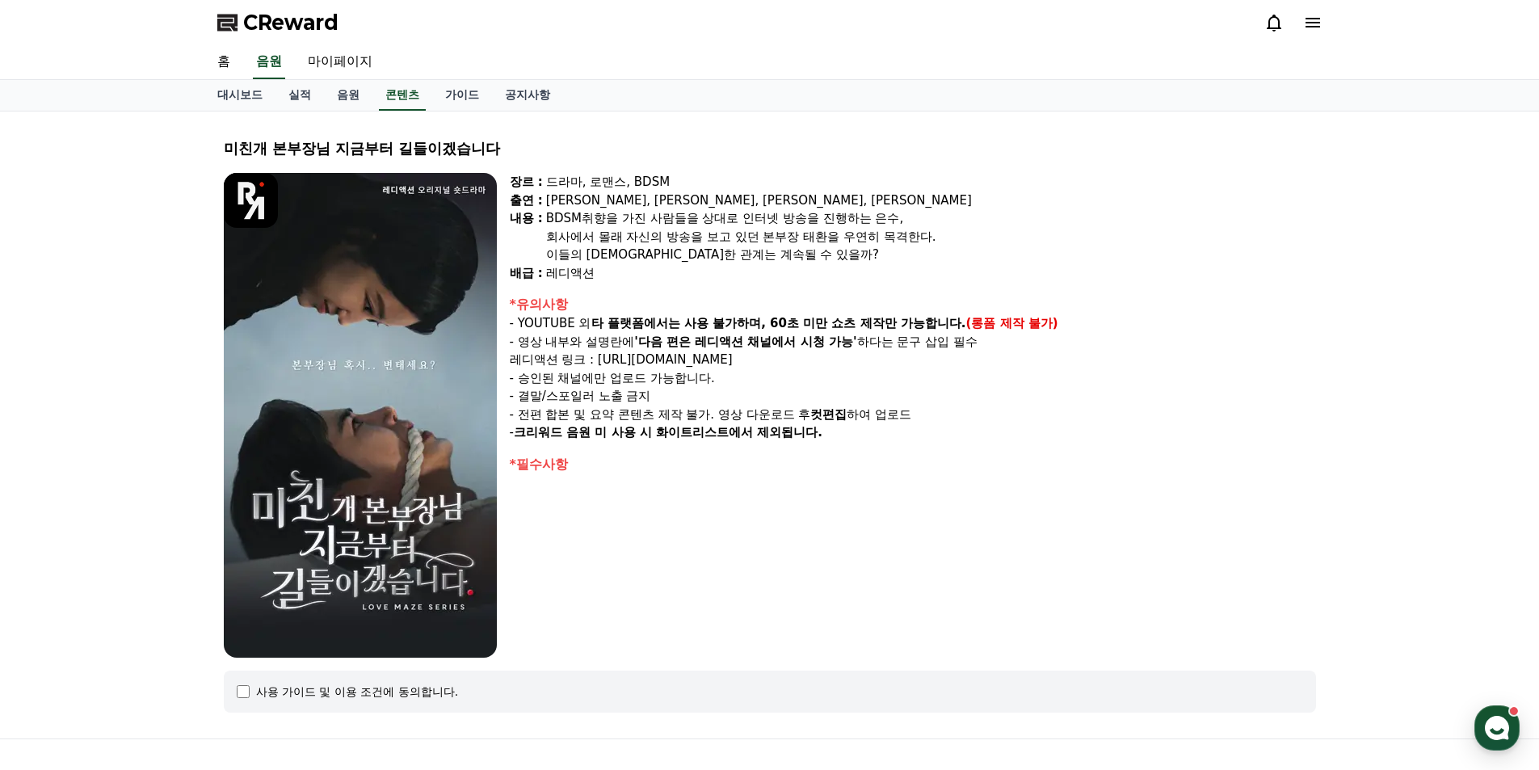
drag, startPoint x: 530, startPoint y: 372, endPoint x: 756, endPoint y: 375, distance: 226.2
click at [756, 375] on p "- 승인된 채널에만 업로드 가능합니다." at bounding box center [913, 378] width 806 height 19
drag, startPoint x: 524, startPoint y: 403, endPoint x: 683, endPoint y: 402, distance: 159.1
click at [683, 402] on p "- 결말/스포일러 노출 금지" at bounding box center [913, 396] width 806 height 19
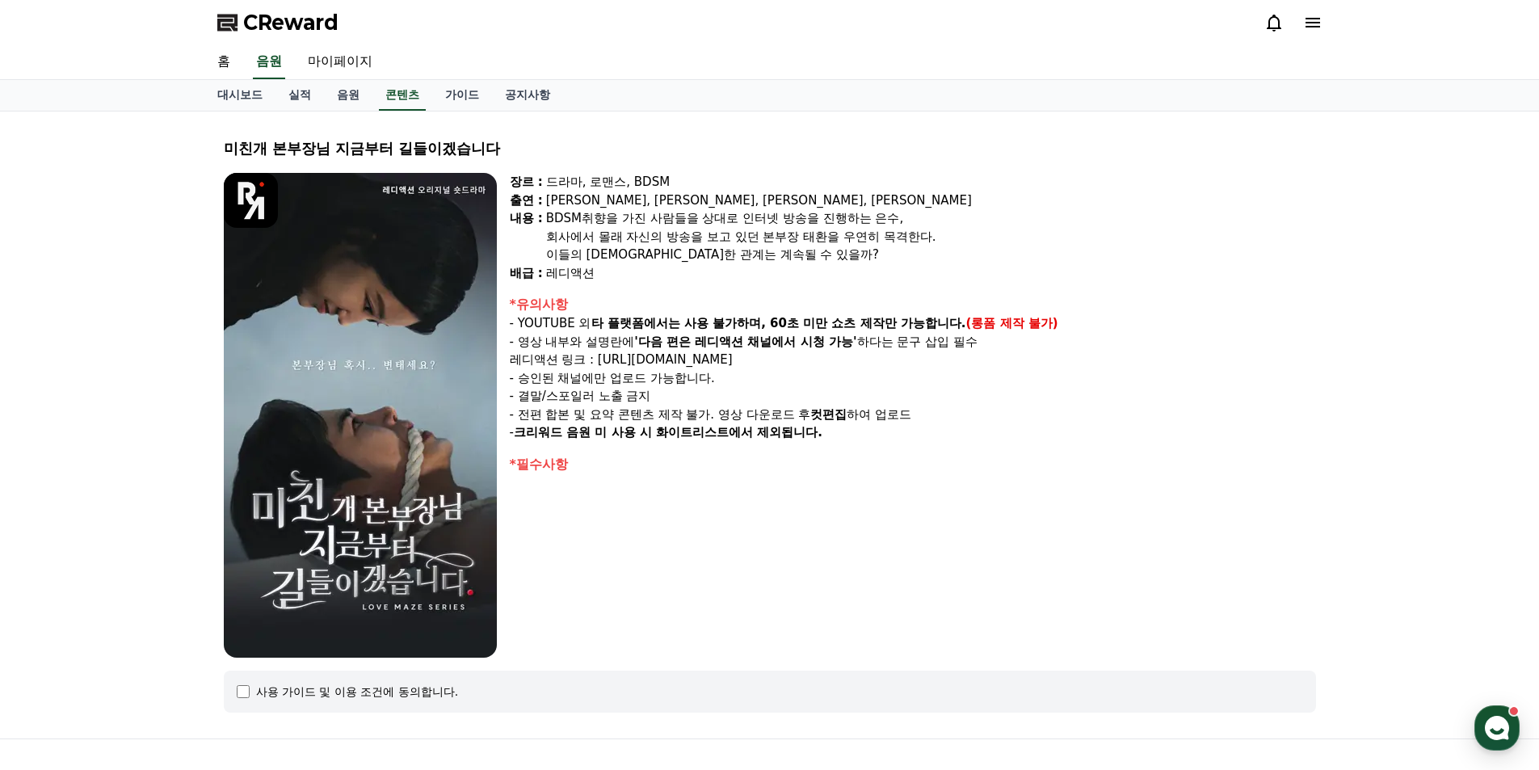
click at [687, 401] on p "- 결말/스포일러 노출 금지" at bounding box center [913, 396] width 806 height 19
drag, startPoint x: 523, startPoint y: 413, endPoint x: 926, endPoint y: 415, distance: 403.1
click at [926, 415] on p "- 전편 합본 및 요약 콘텐츠 제작 불가. 영상 다운로드 후 컷편집 하여 업로드" at bounding box center [913, 414] width 806 height 19
drag, startPoint x: 525, startPoint y: 429, endPoint x: 826, endPoint y: 434, distance: 301.3
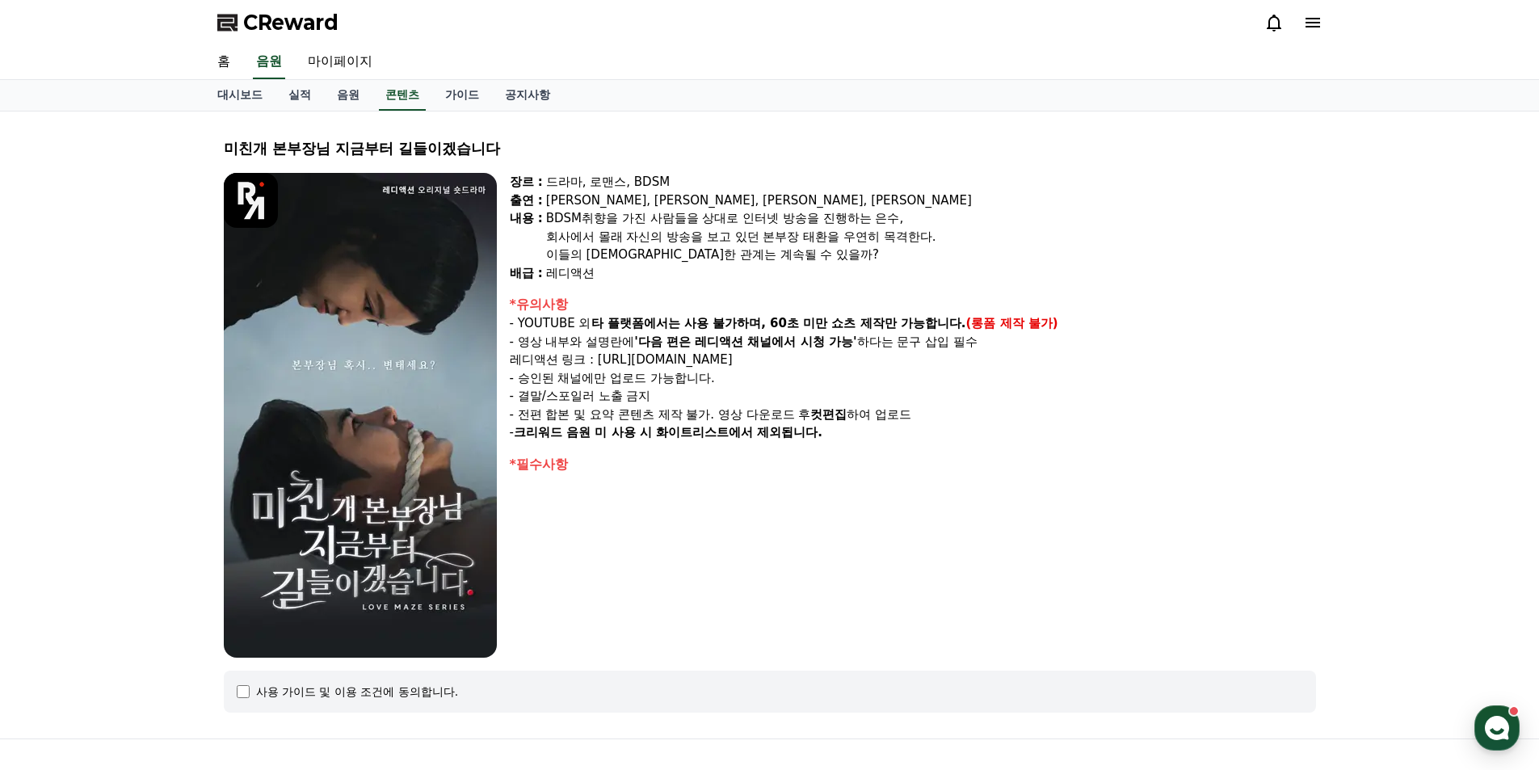
click at [826, 434] on p "- 크리워드 음원 미 사용 시 화이트리스트에서 제외됩니다." at bounding box center [913, 432] width 806 height 19
drag, startPoint x: 548, startPoint y: 220, endPoint x: 967, endPoint y: 259, distance: 421.1
click at [967, 259] on div "BDSM취향을 가진 사람들을 상대로 인터넷 방송을 진행하는 은수, 회사에서 몰래 자신의 방송을 보고 있던 본부장 태환을 우연히 목격한다. 이들…" at bounding box center [931, 236] width 770 height 55
click at [967, 259] on div "이들의 [DEMOGRAPHIC_DATA]한 관계는 계속될 수 있을까?" at bounding box center [931, 255] width 770 height 19
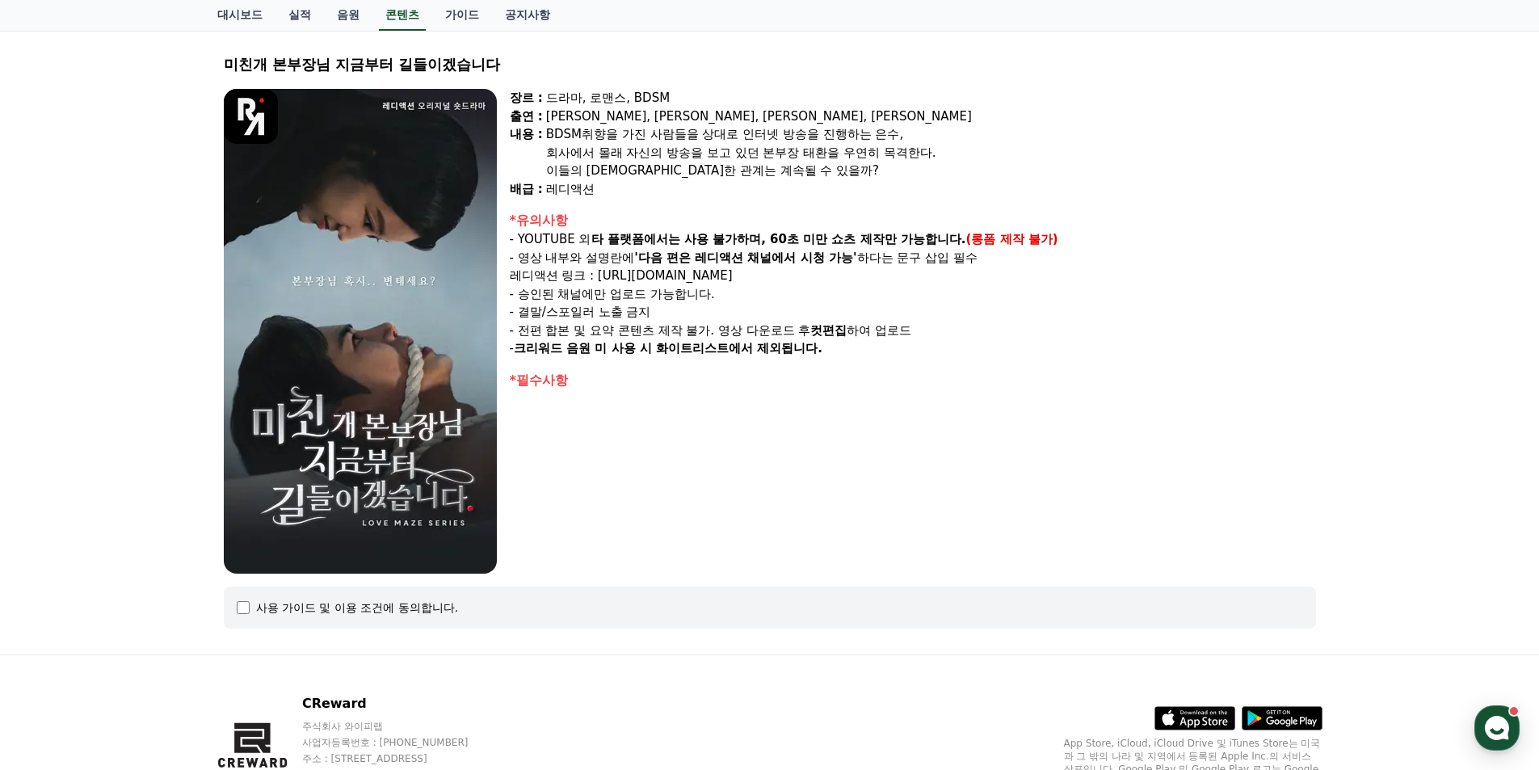
scroll to position [170, 0]
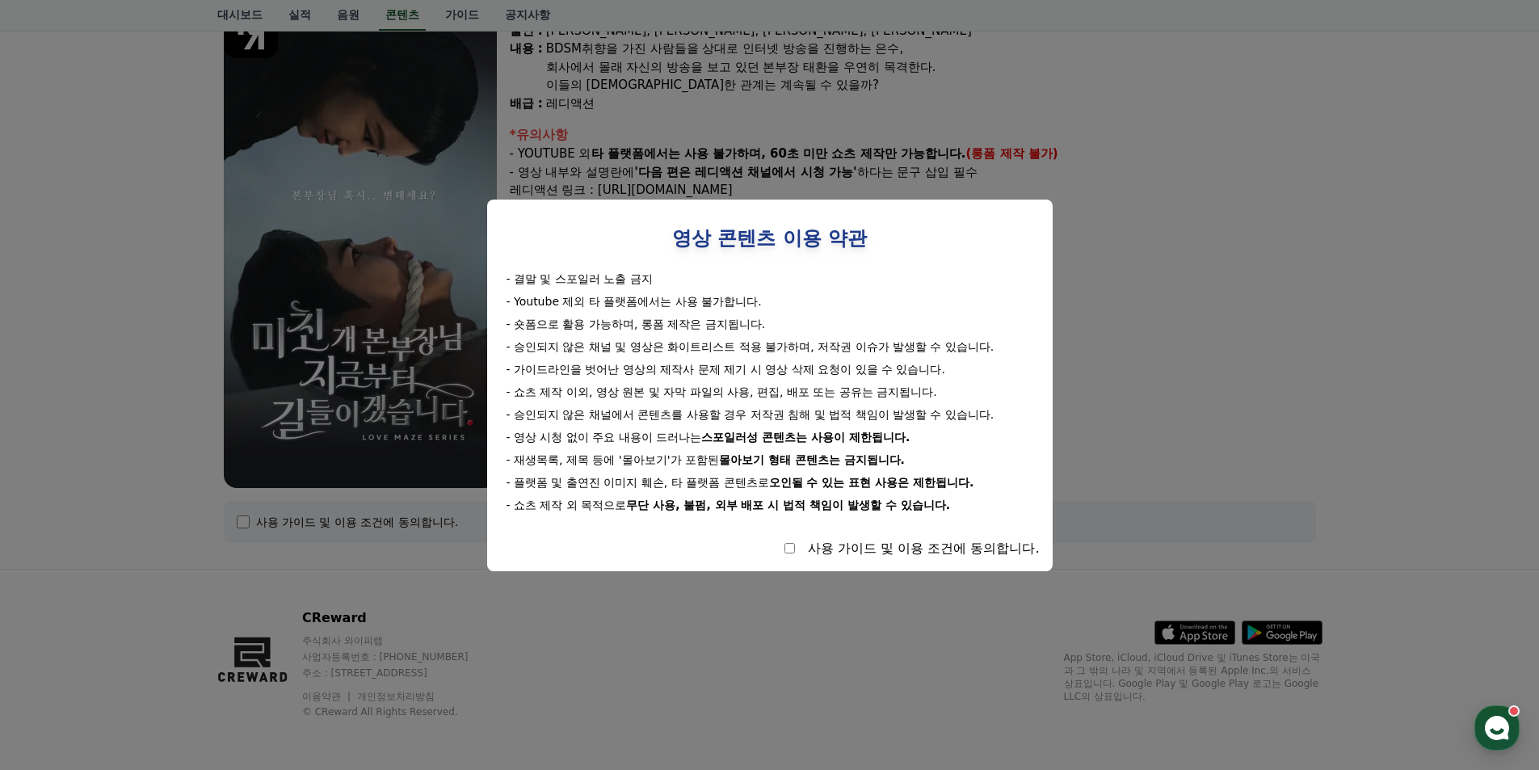
click at [812, 542] on div "사용 가이드 및 이용 조건에 동의합니다." at bounding box center [924, 548] width 232 height 19
select select
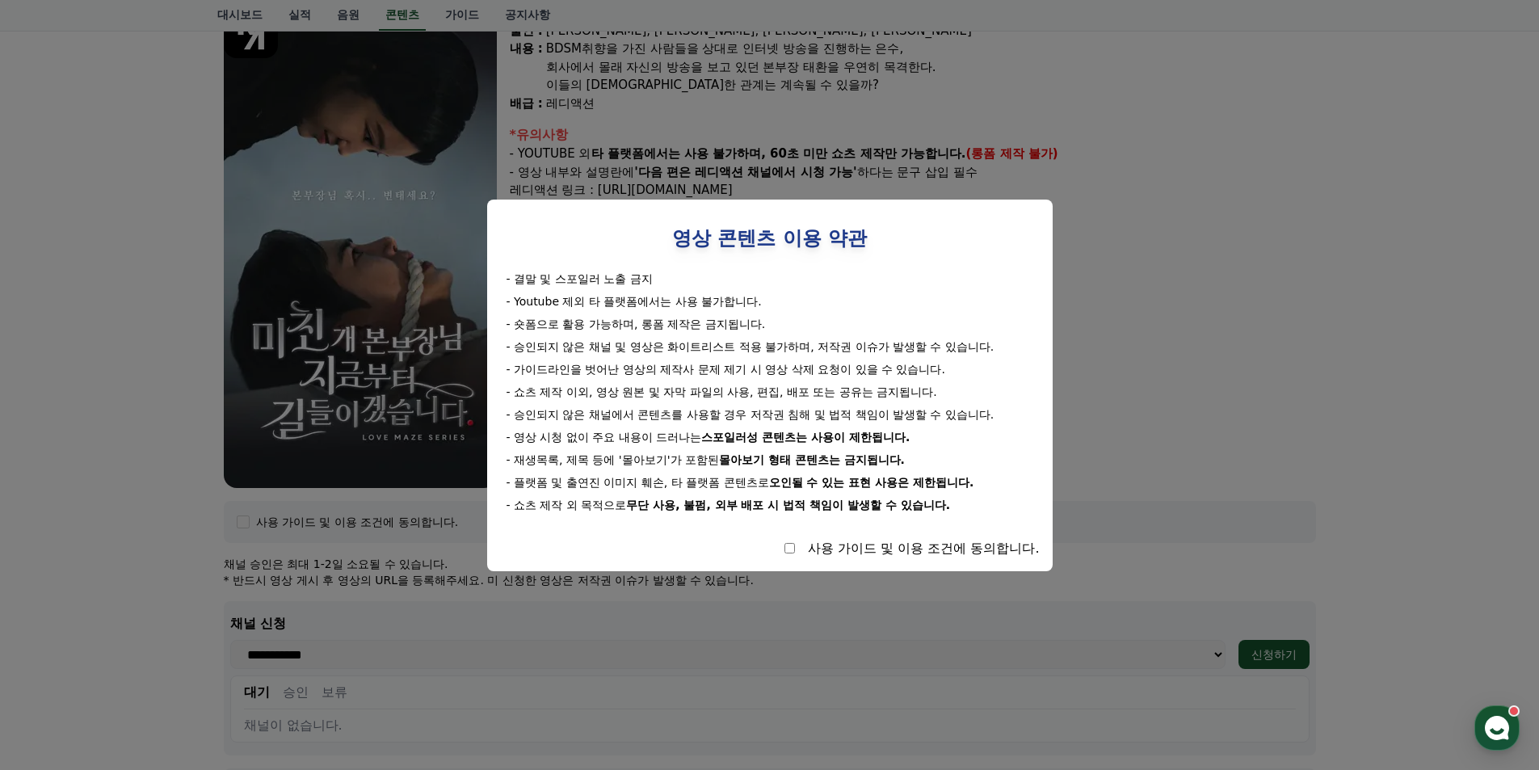
click at [1119, 407] on div "장르 : 드라마, 로맨스, BDSM 출연 : 강지은, 강도윤, 정지유, 최홍락 내용 : BDSM취향을 가진 사람들을 상대로 인터넷 방송을 진행…" at bounding box center [913, 245] width 806 height 485
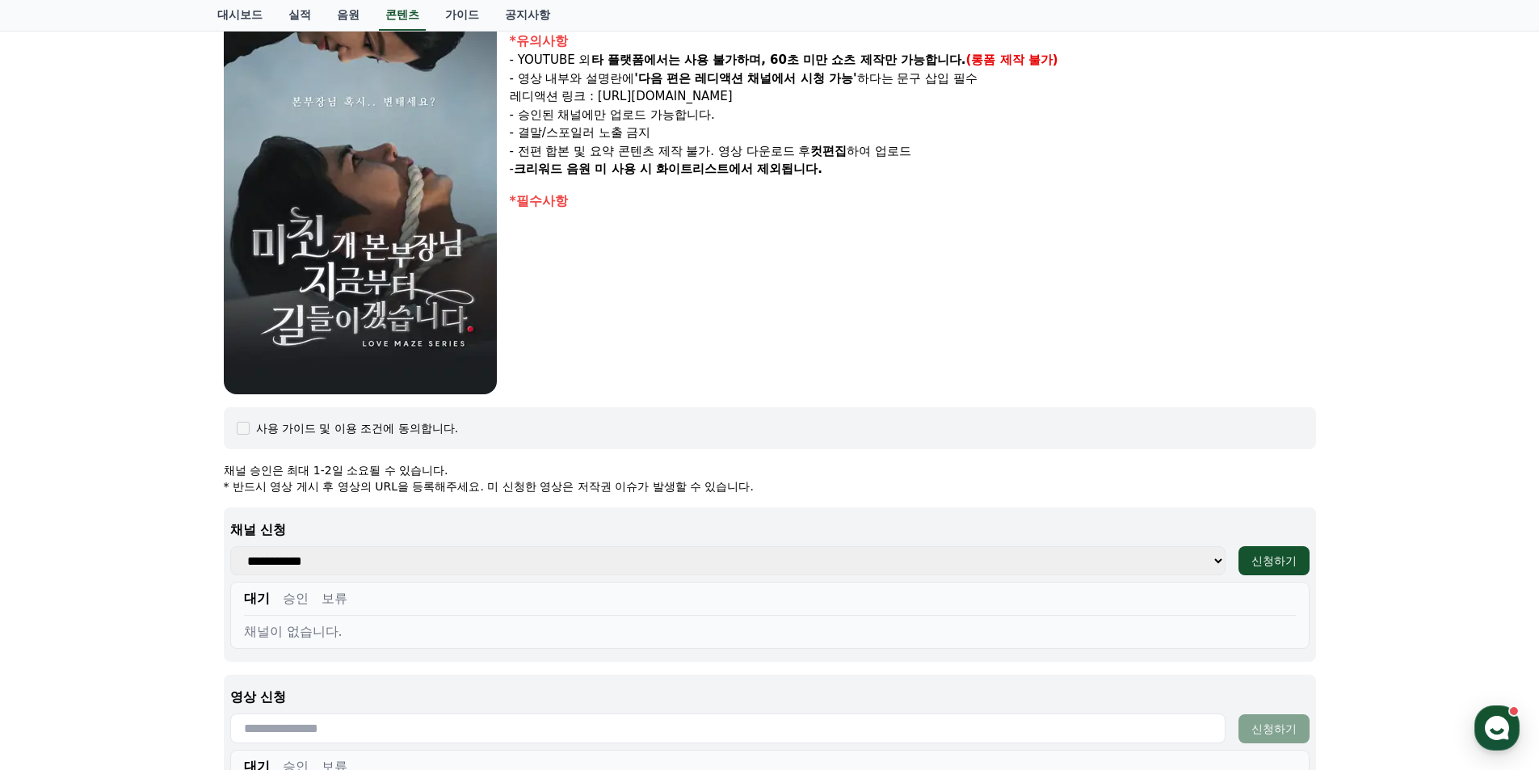
scroll to position [412, 0]
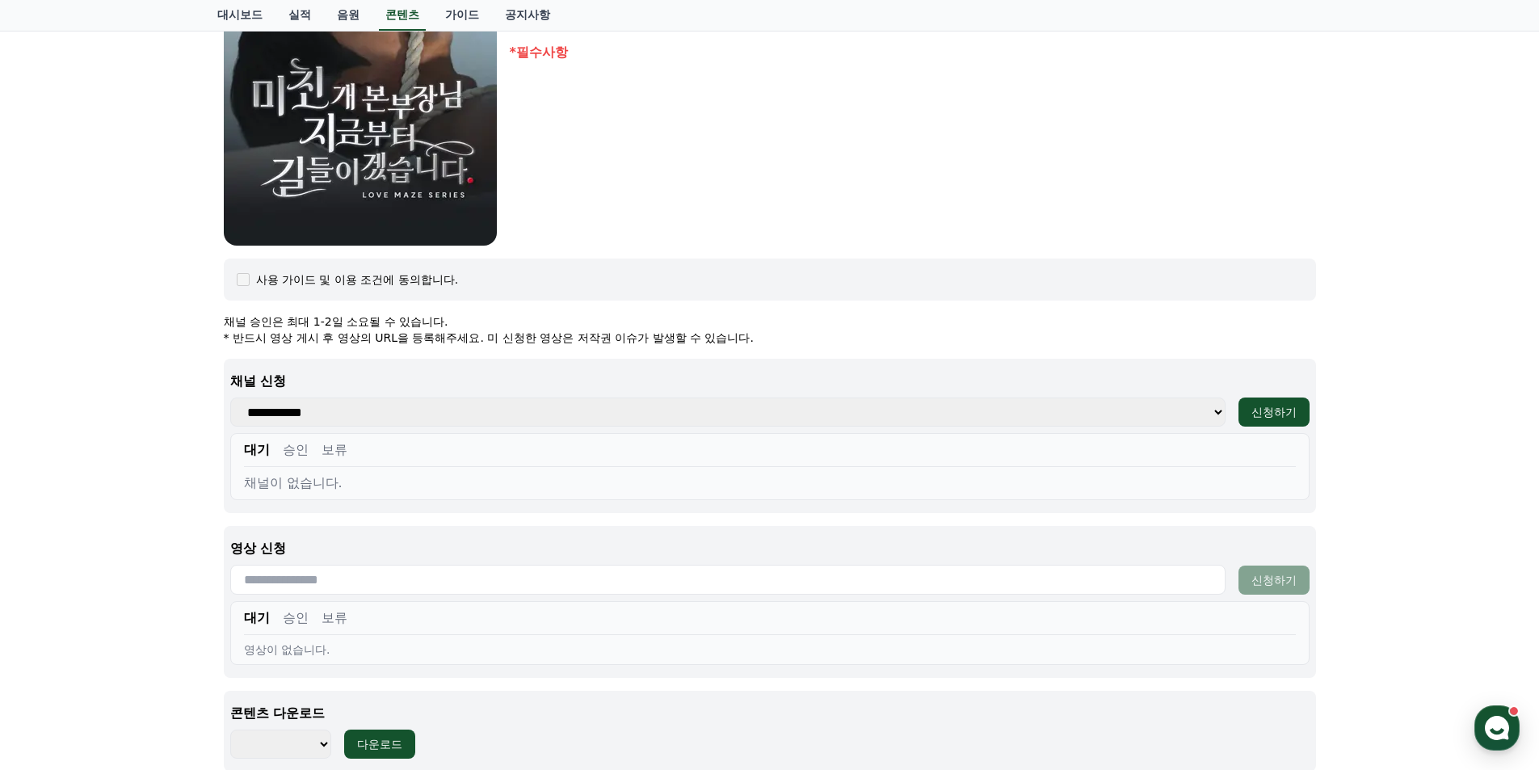
click at [450, 414] on select "**********" at bounding box center [727, 411] width 995 height 29
select select "**********"
click at [230, 397] on select "**********" at bounding box center [727, 411] width 995 height 29
click at [1272, 415] on div "신청하기" at bounding box center [1273, 412] width 45 height 16
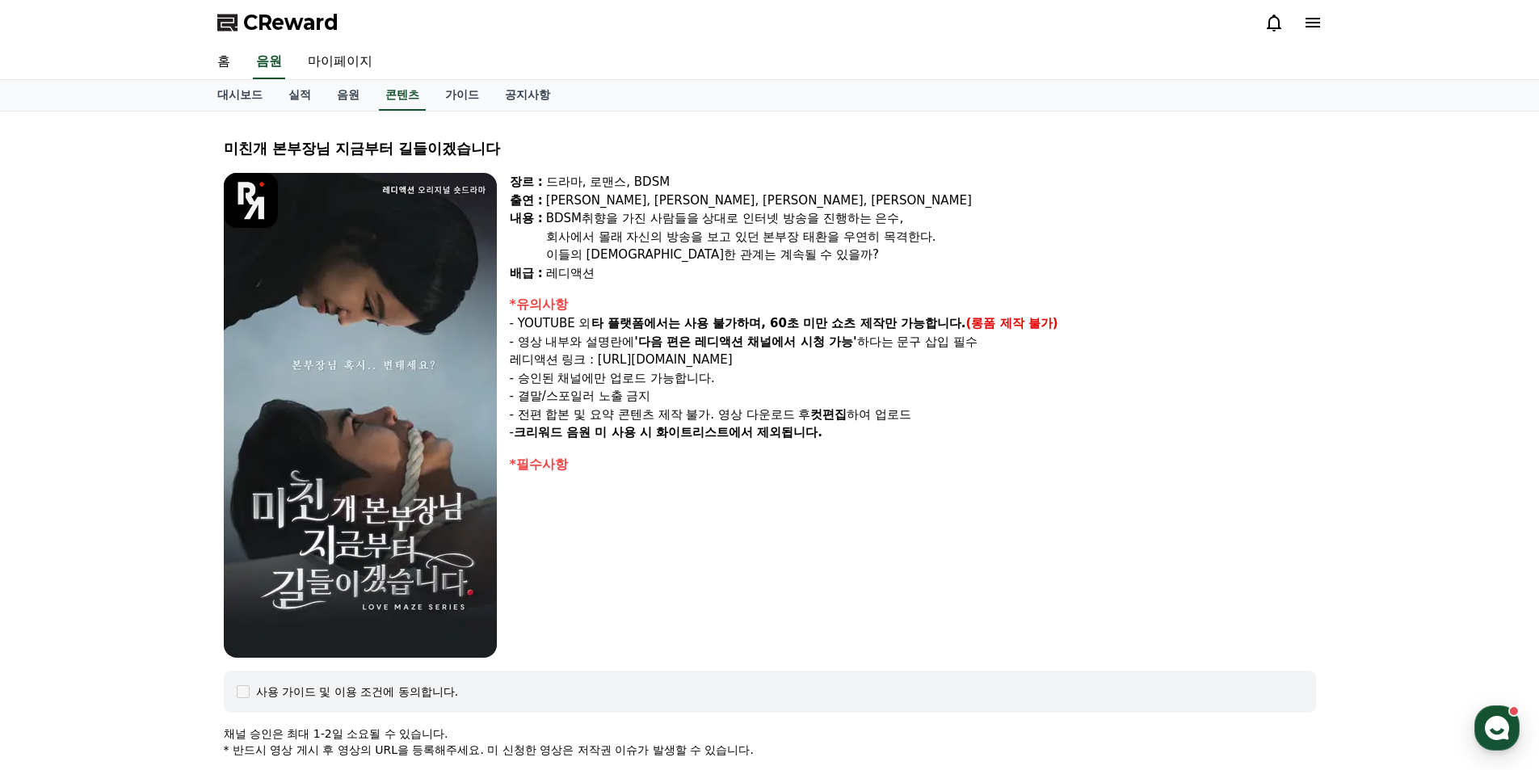
select select
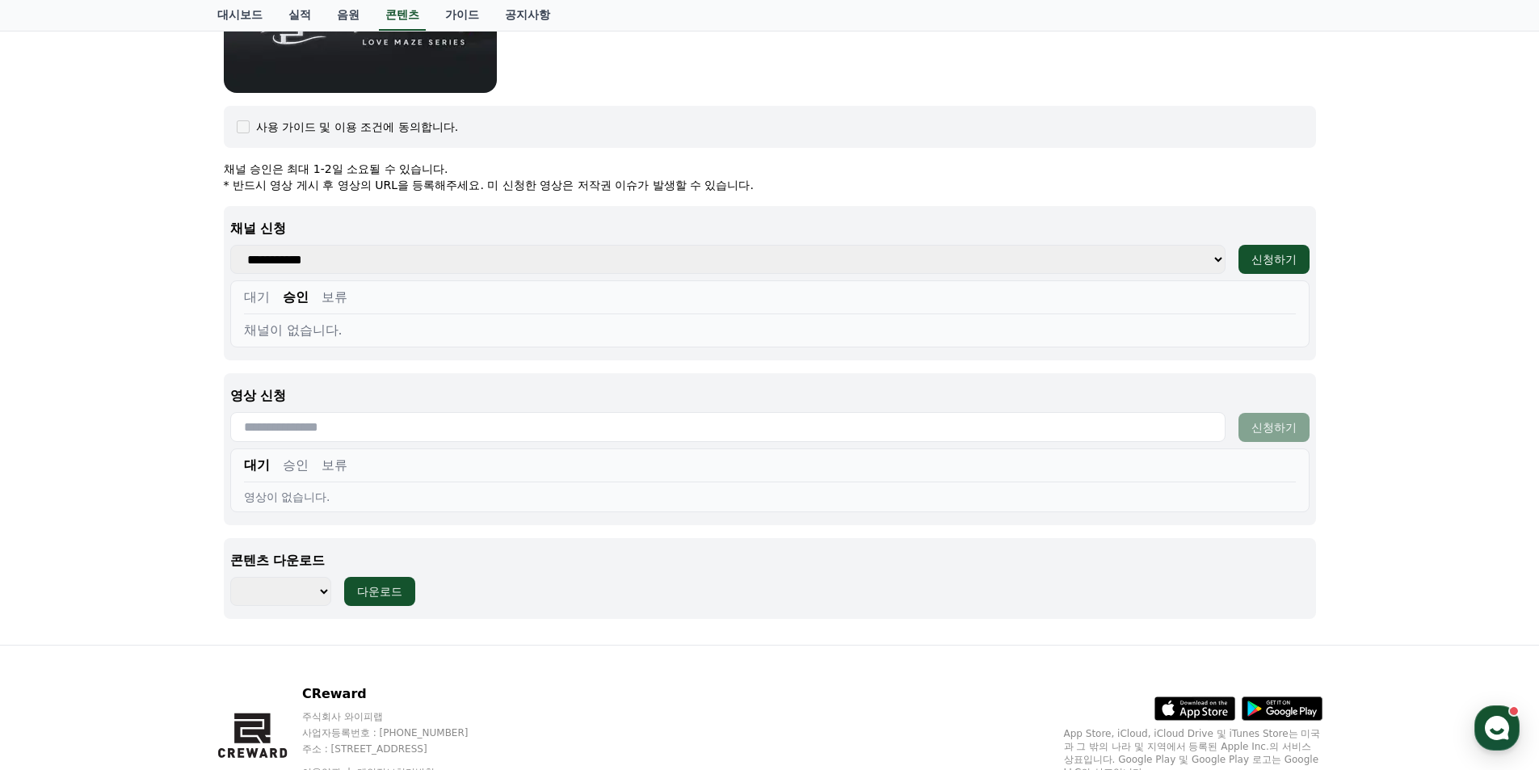
scroll to position [641, 0]
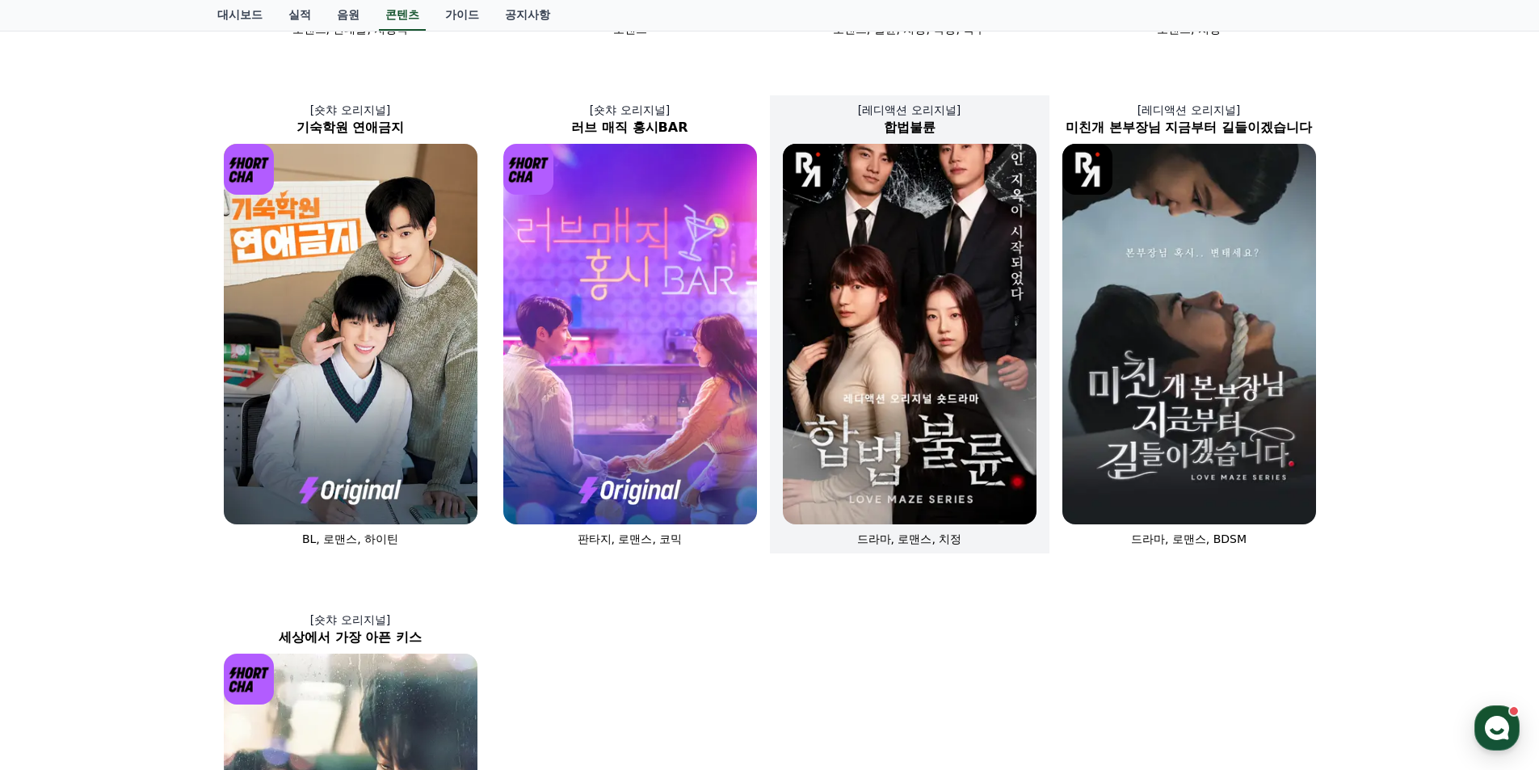
scroll to position [565, 0]
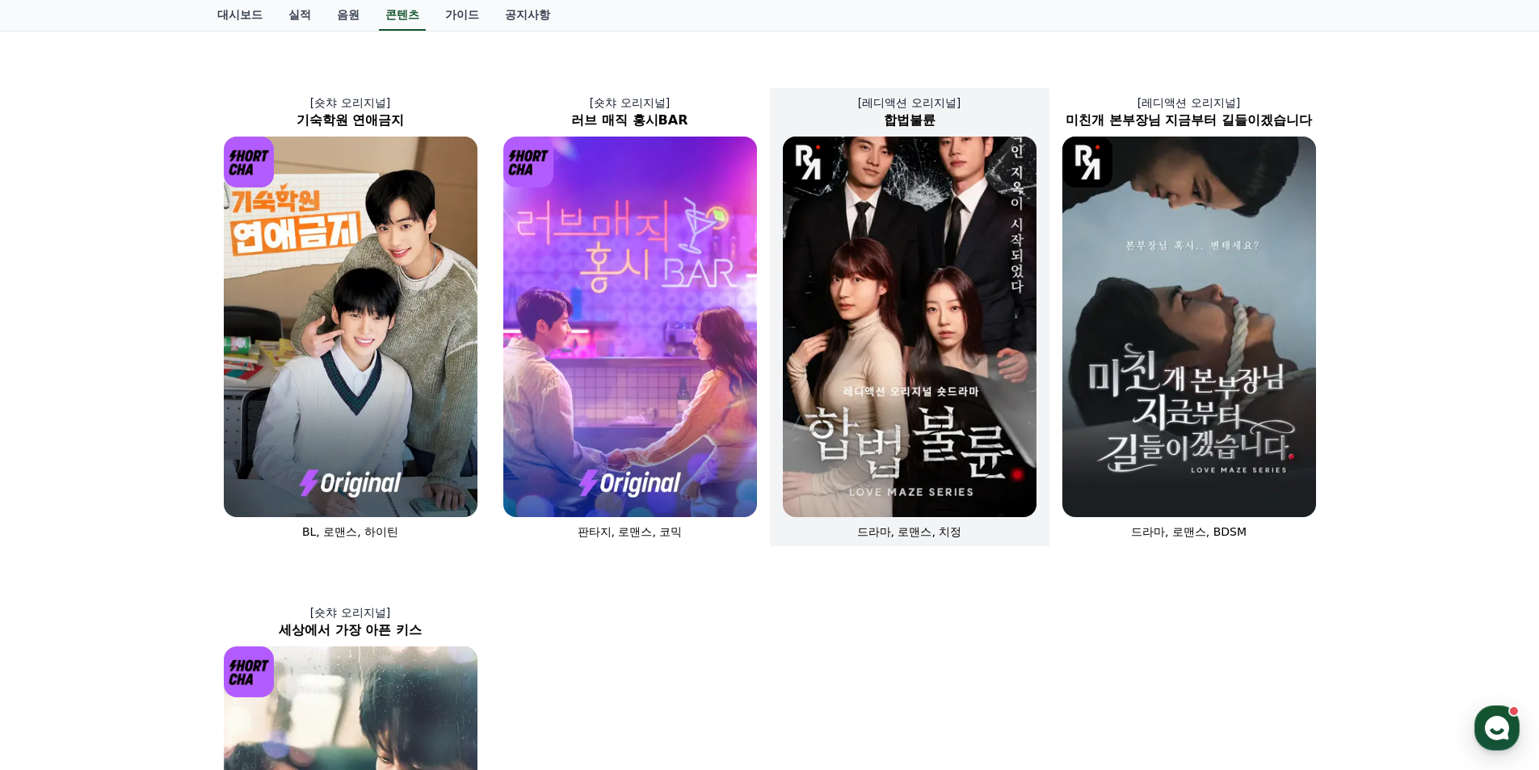
click at [948, 389] on img at bounding box center [910, 327] width 254 height 380
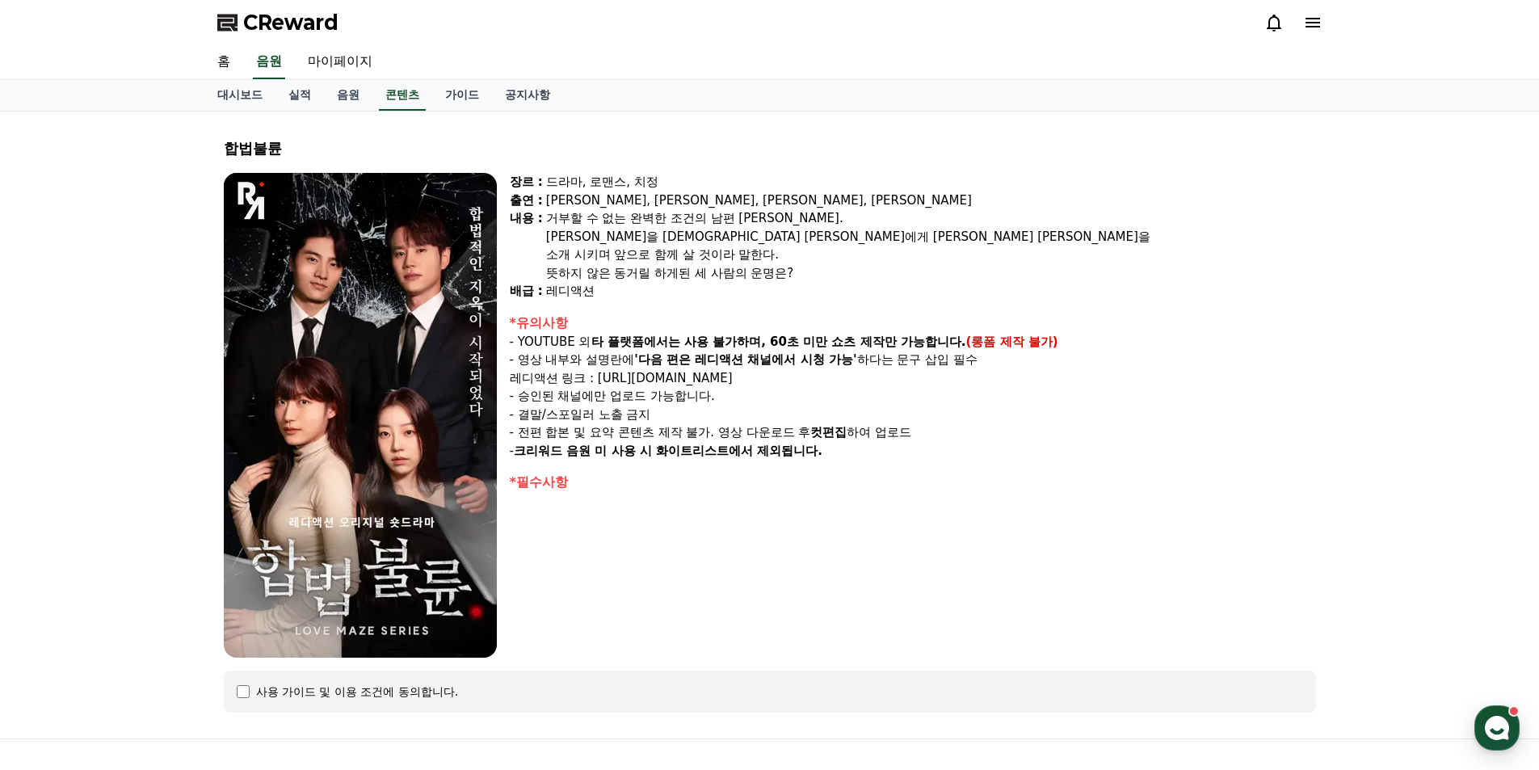
scroll to position [170, 0]
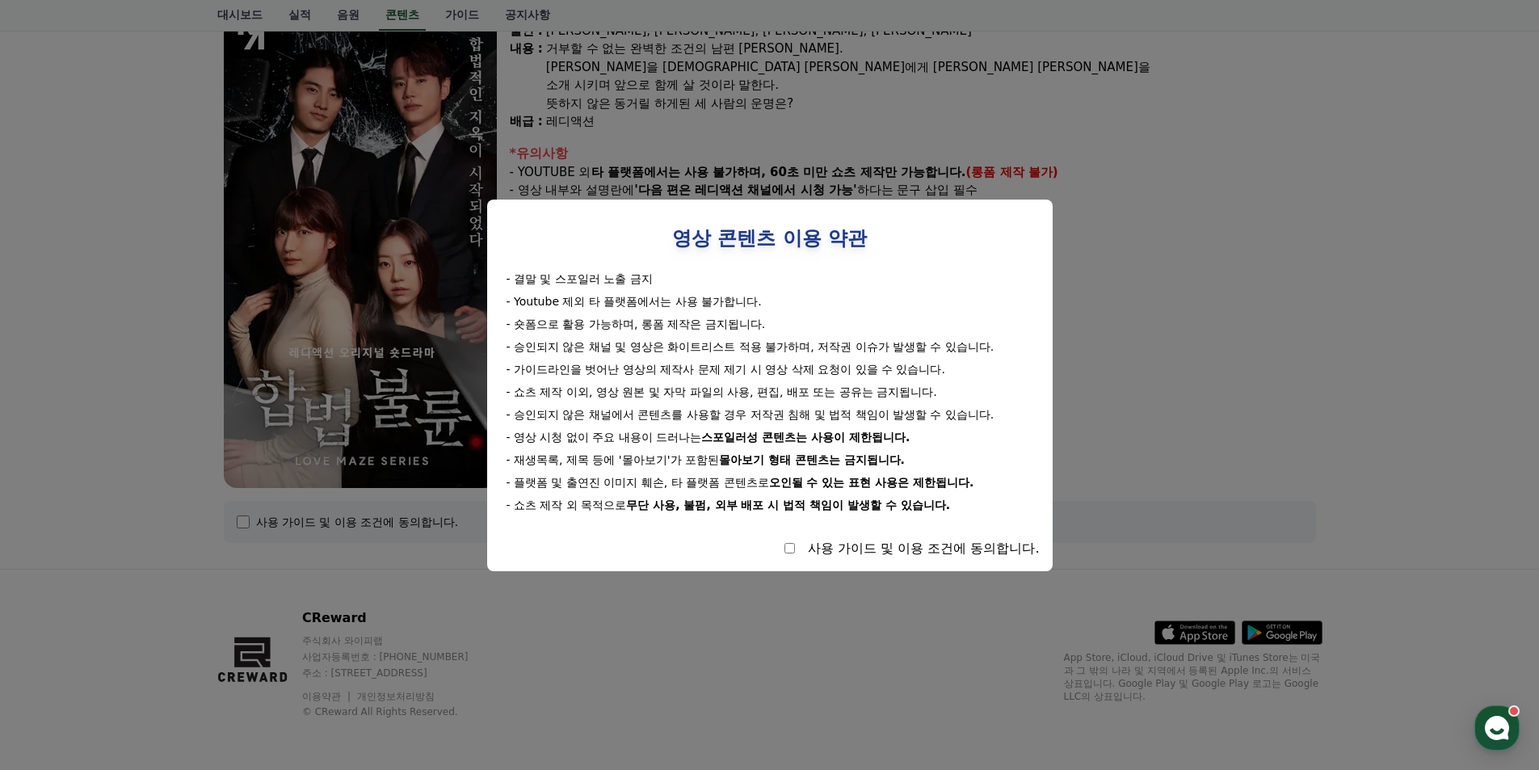
click at [879, 546] on div "사용 가이드 및 이용 조건에 동의합니다." at bounding box center [924, 548] width 232 height 19
click at [789, 554] on div "사용 가이드 및 이용 조건에 동의합니다." at bounding box center [770, 548] width 540 height 19
select select
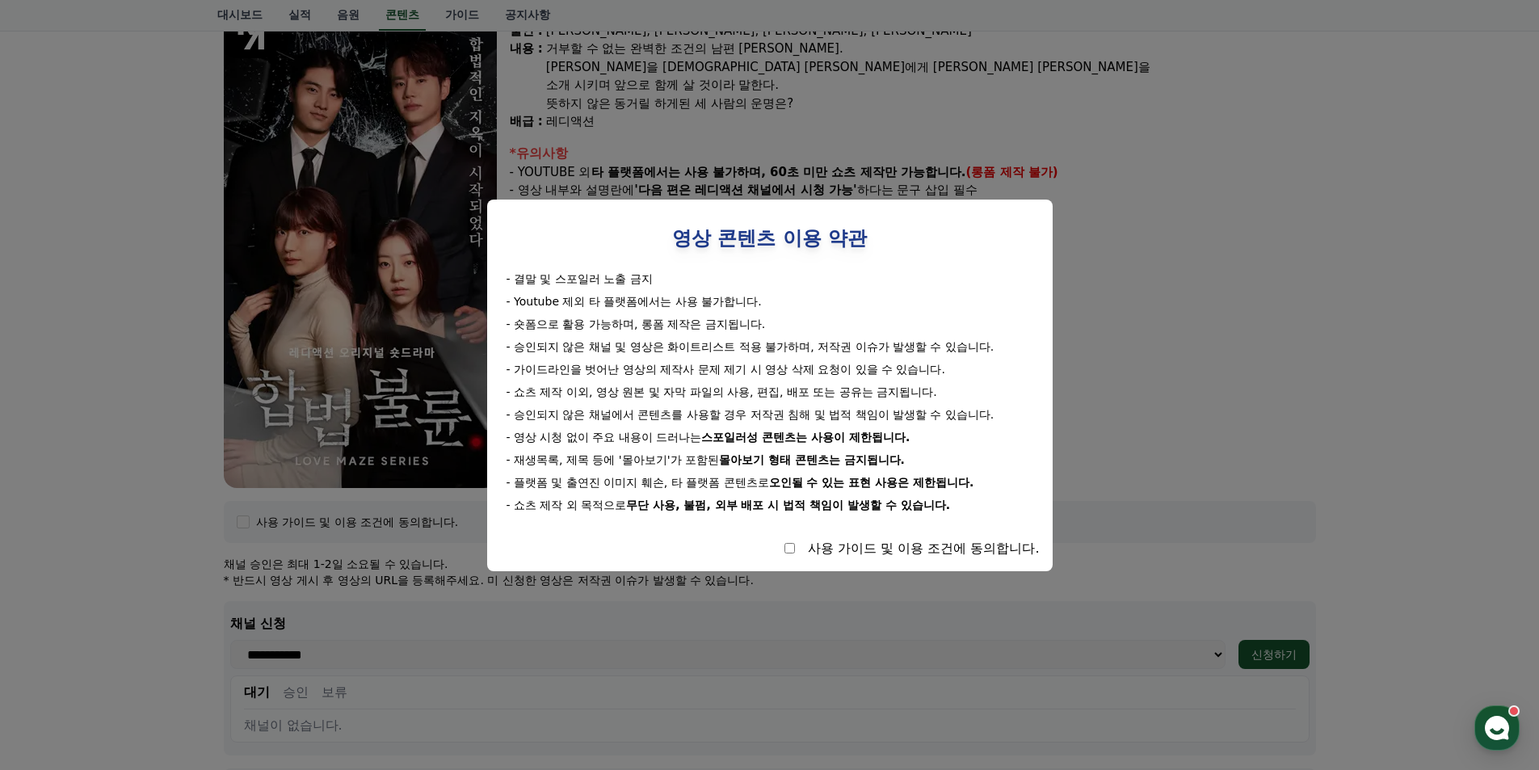
click at [1135, 405] on div "장르 : 드라마, 로맨스, 치정 출연 : [PERSON_NAME], [PERSON_NAME], [PERSON_NAME], [PERSON_NAM…" at bounding box center [913, 245] width 806 height 485
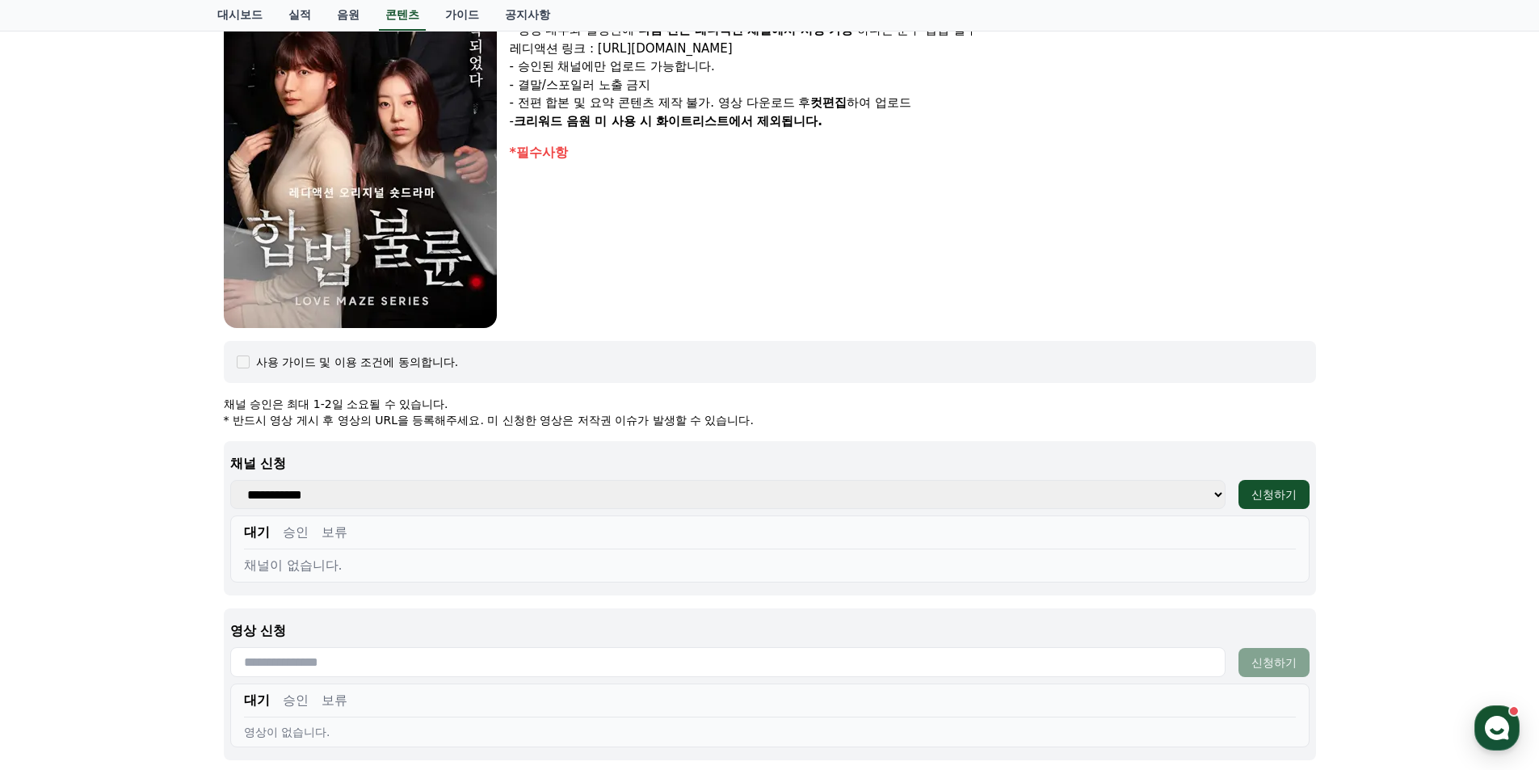
scroll to position [412, 0]
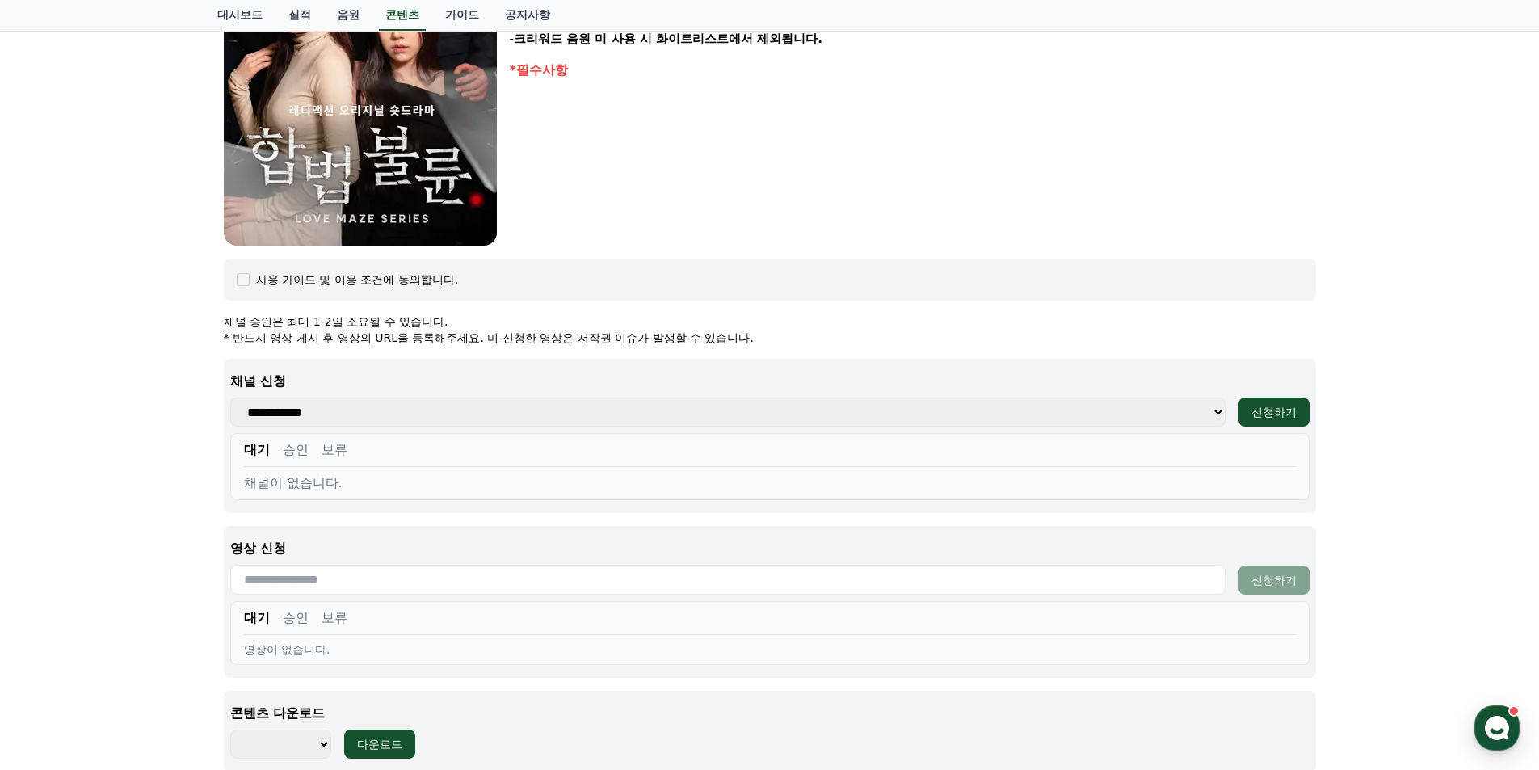
click at [598, 414] on select "**********" at bounding box center [727, 411] width 995 height 29
select select "**********"
click at [230, 397] on select "**********" at bounding box center [727, 411] width 995 height 29
click at [1272, 417] on div "신청하기" at bounding box center [1273, 412] width 45 height 16
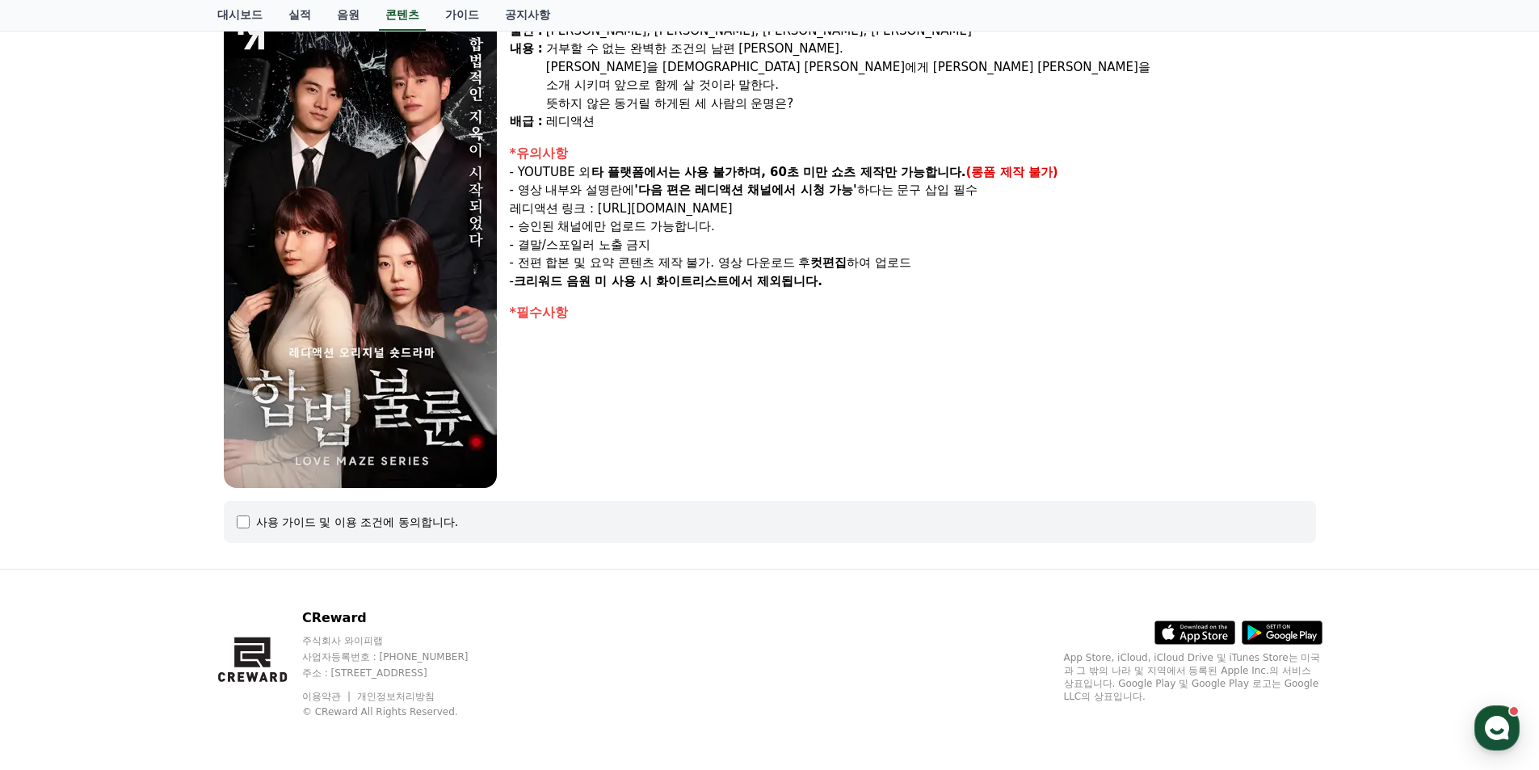
select select
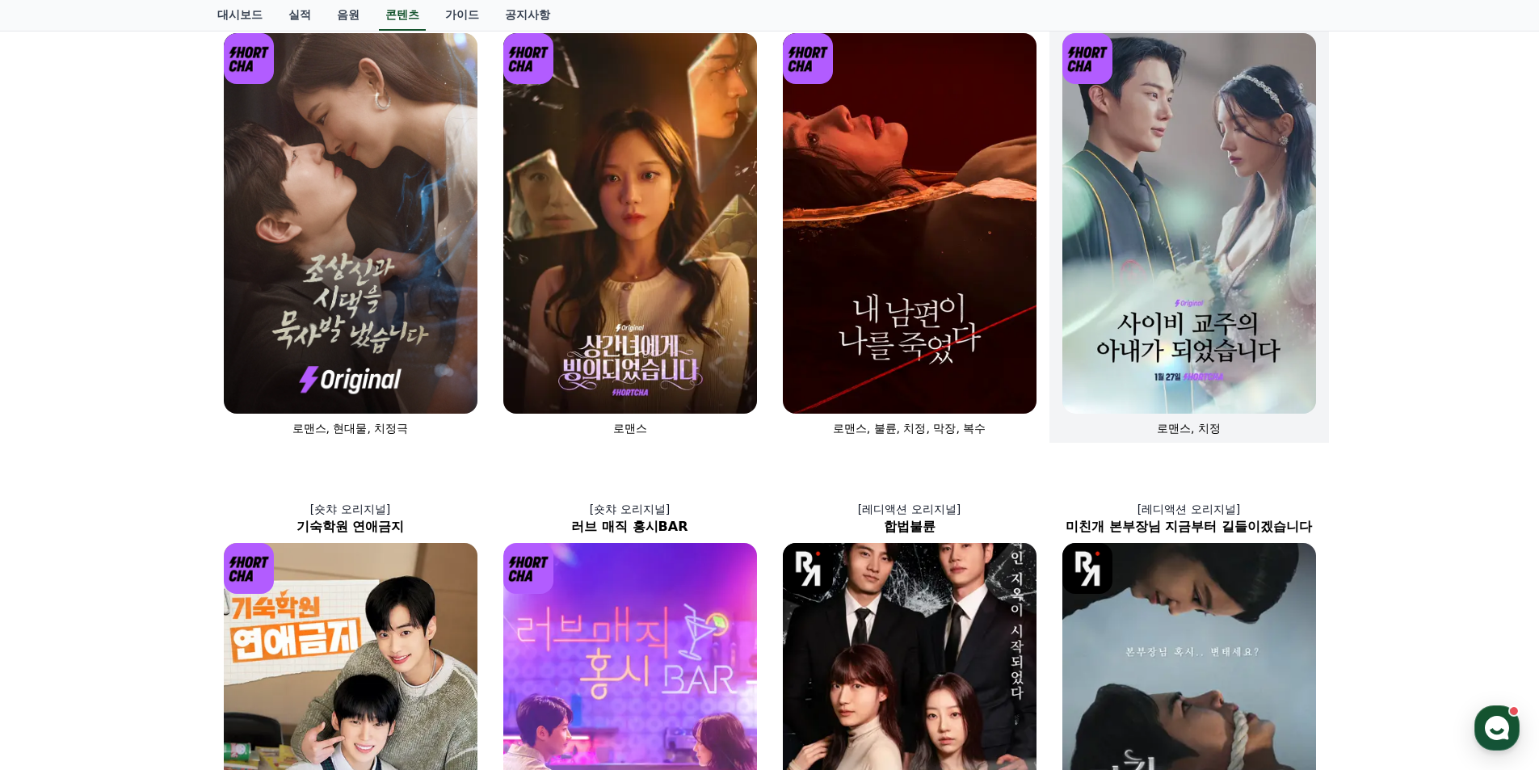
scroll to position [81, 0]
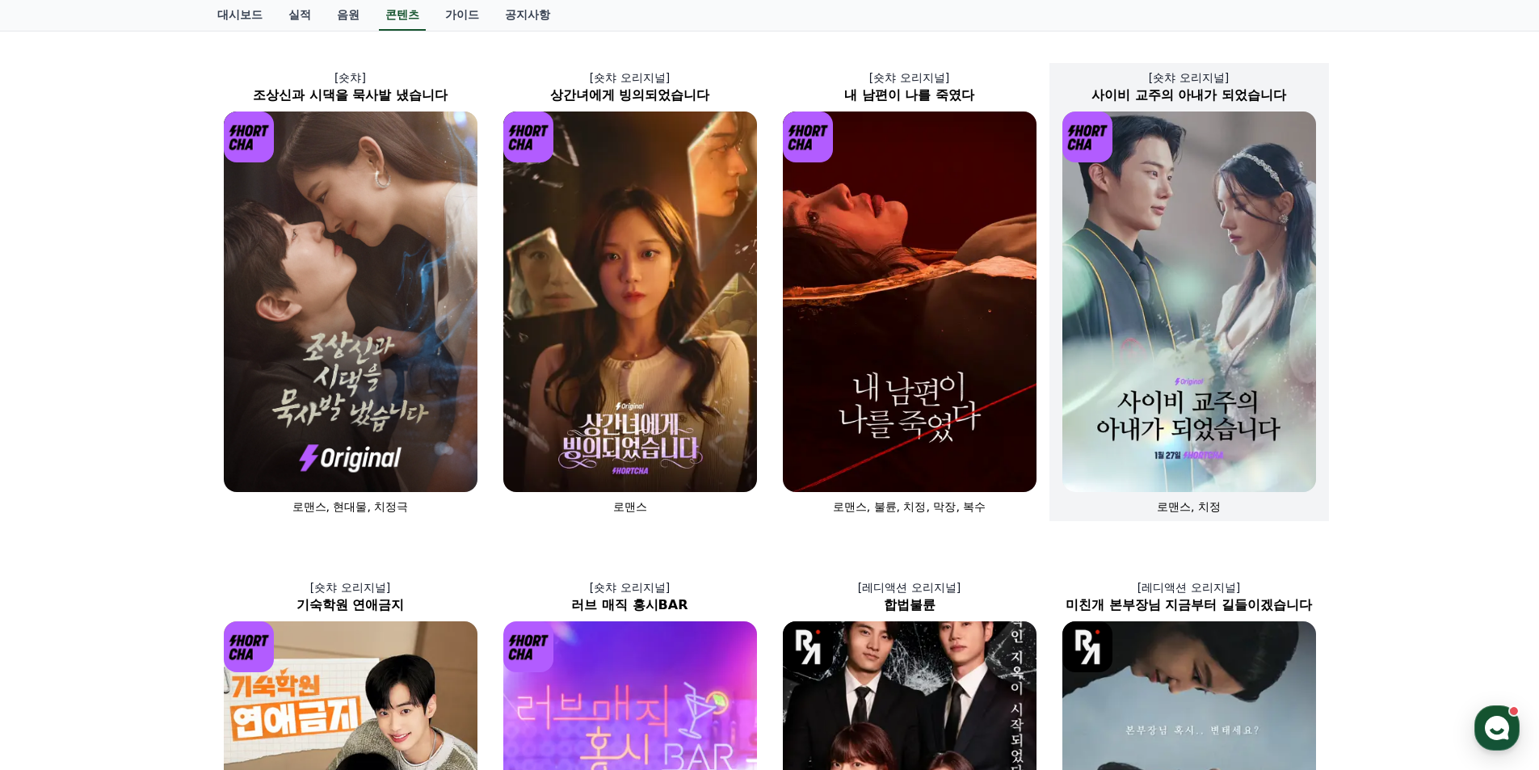
click at [1232, 321] on img at bounding box center [1189, 301] width 254 height 380
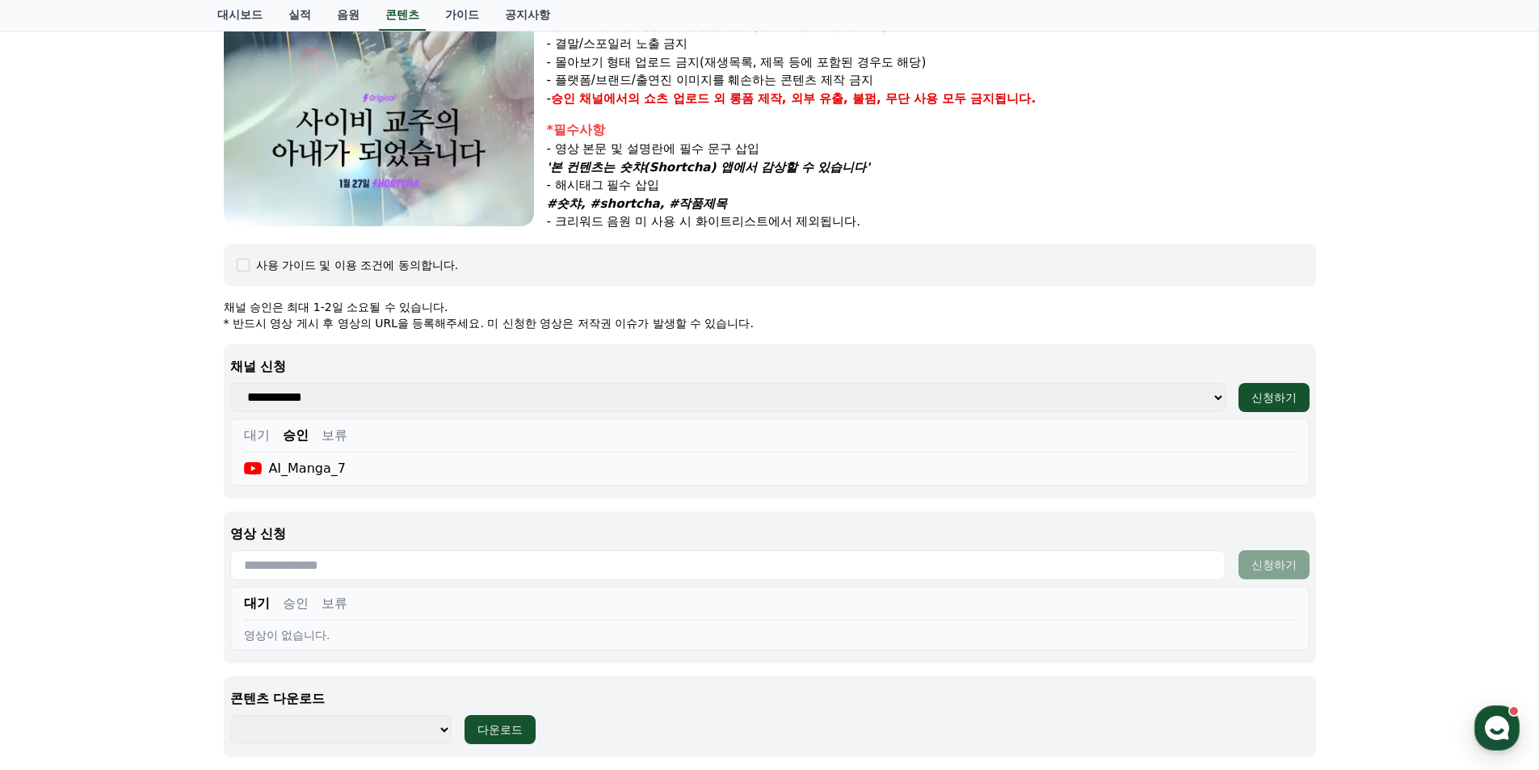
scroll to position [598, 0]
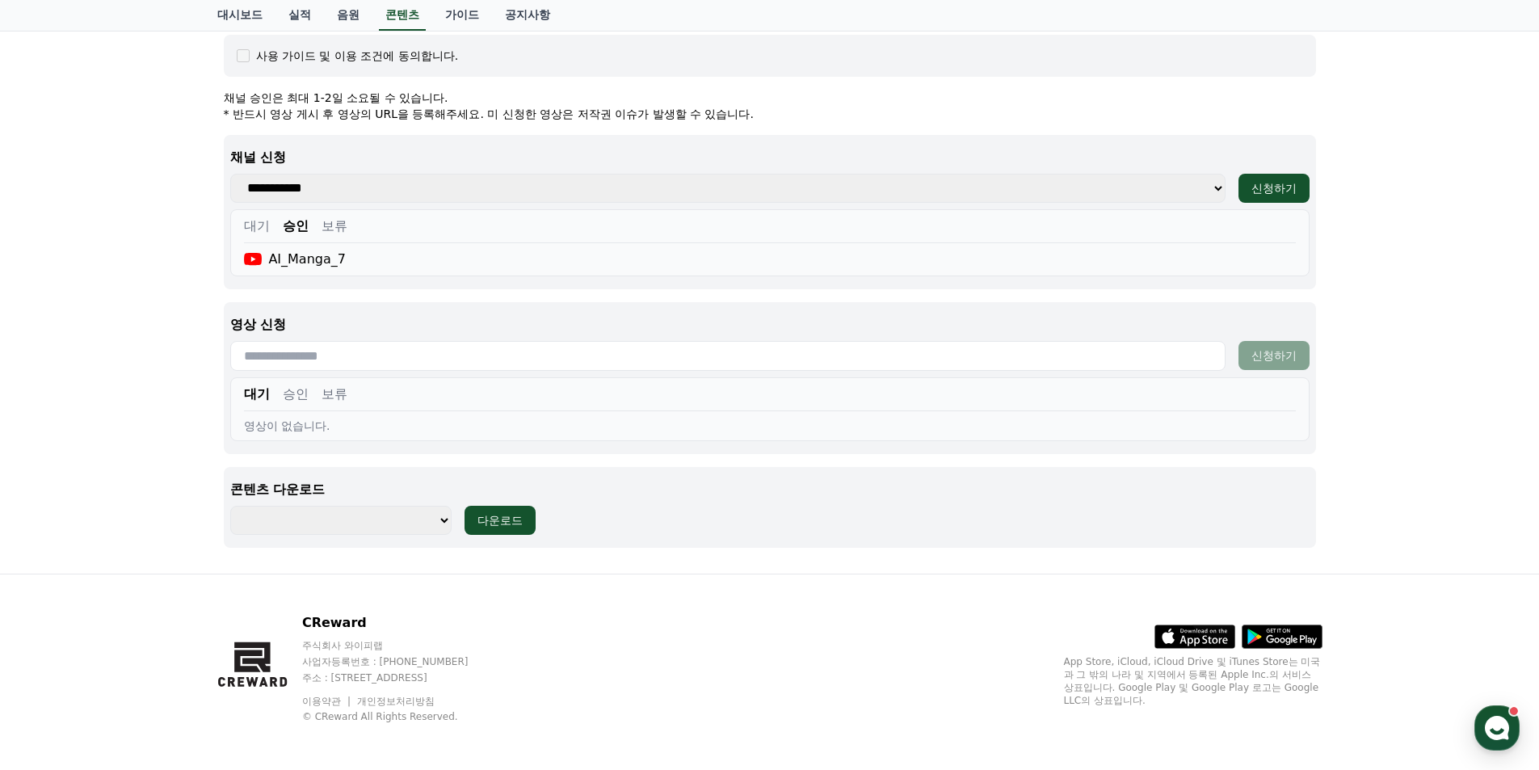
click at [353, 506] on select "**********" at bounding box center [340, 520] width 221 height 29
select select "**********"
click at [230, 506] on select "**********" at bounding box center [340, 520] width 221 height 29
click at [502, 516] on div "다운로드" at bounding box center [499, 520] width 45 height 16
